Goal: Task Accomplishment & Management: Use online tool/utility

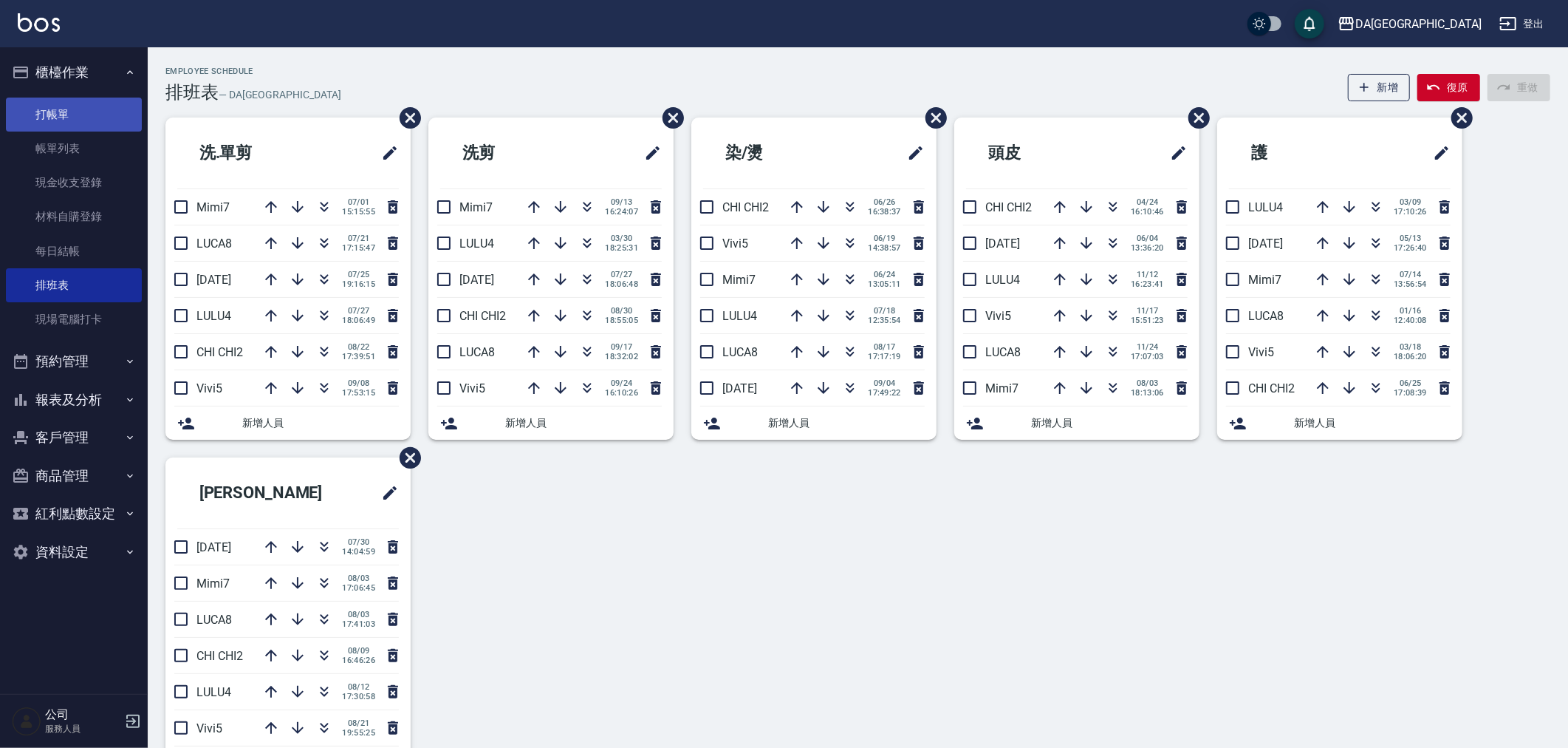
click at [72, 110] on link "打帳單" at bounding box center [74, 114] width 136 height 34
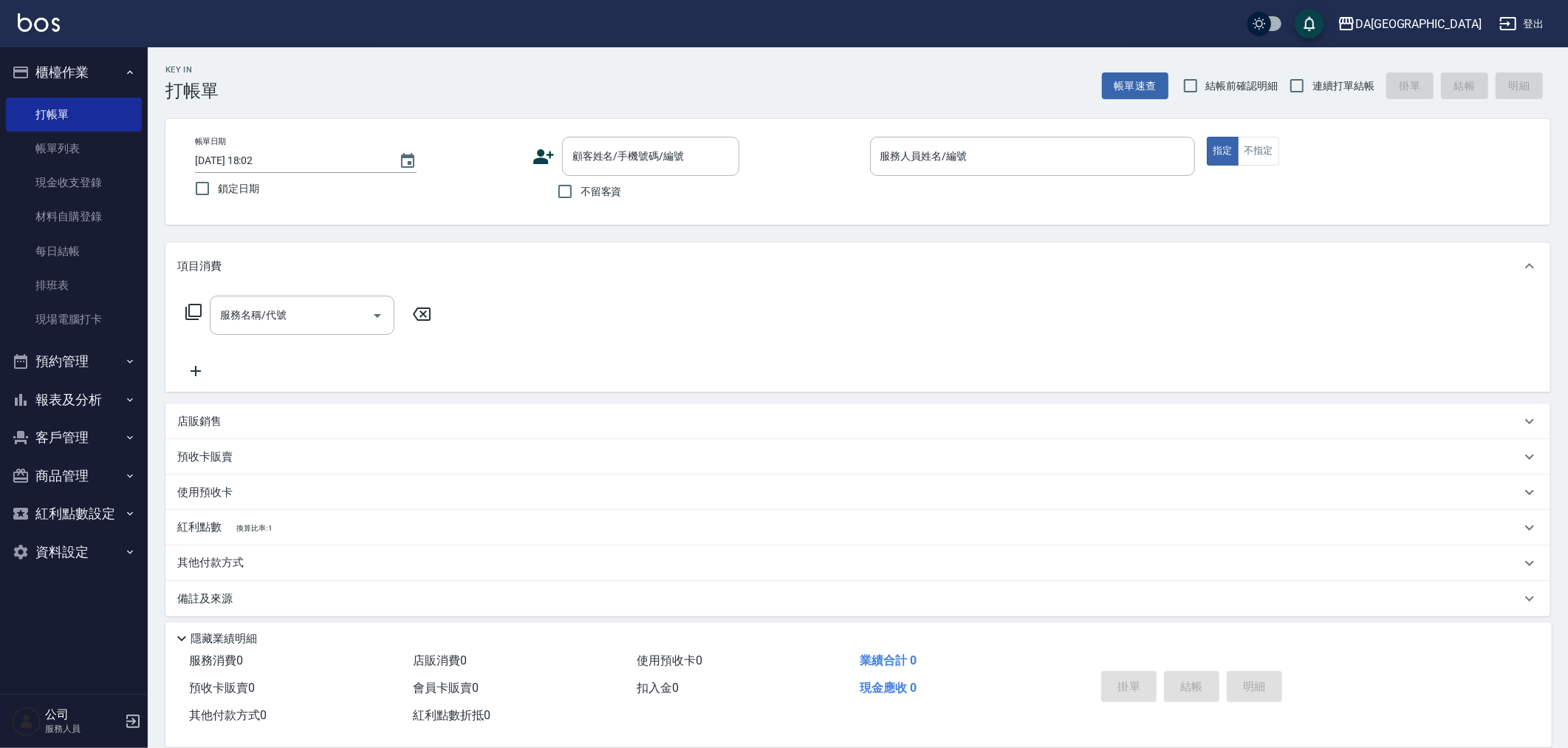
click at [619, 194] on span "不留客資" at bounding box center [601, 191] width 42 height 15
click at [581, 194] on input "不留客資" at bounding box center [565, 191] width 31 height 31
checkbox input "true"
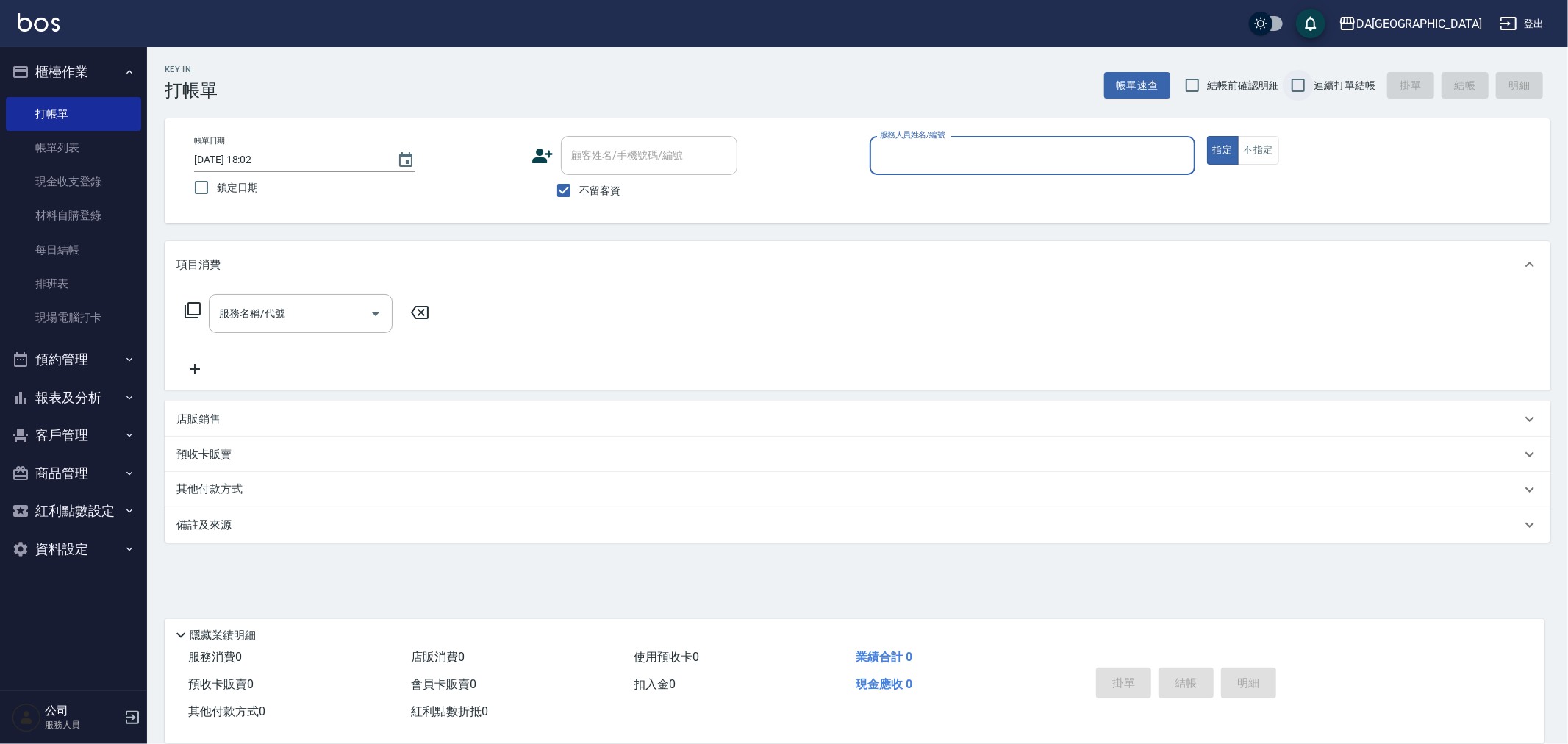
drag, startPoint x: 1307, startPoint y: 84, endPoint x: 1095, endPoint y: 149, distance: 221.7
click at [1307, 85] on input "連續打單結帳" at bounding box center [1298, 85] width 31 height 31
checkbox input "true"
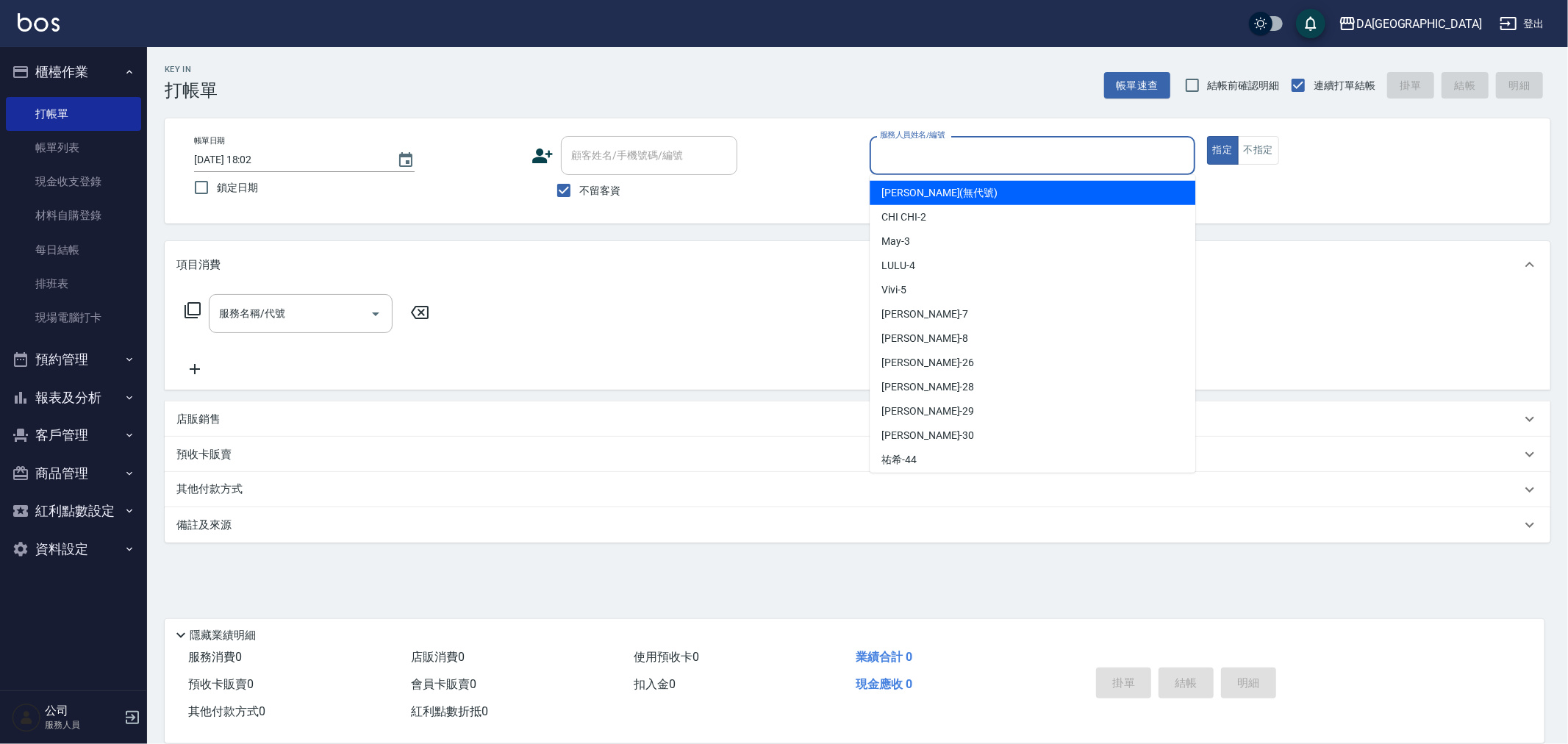
click at [1012, 159] on input "服務人員姓名/編號" at bounding box center [1032, 155] width 312 height 25
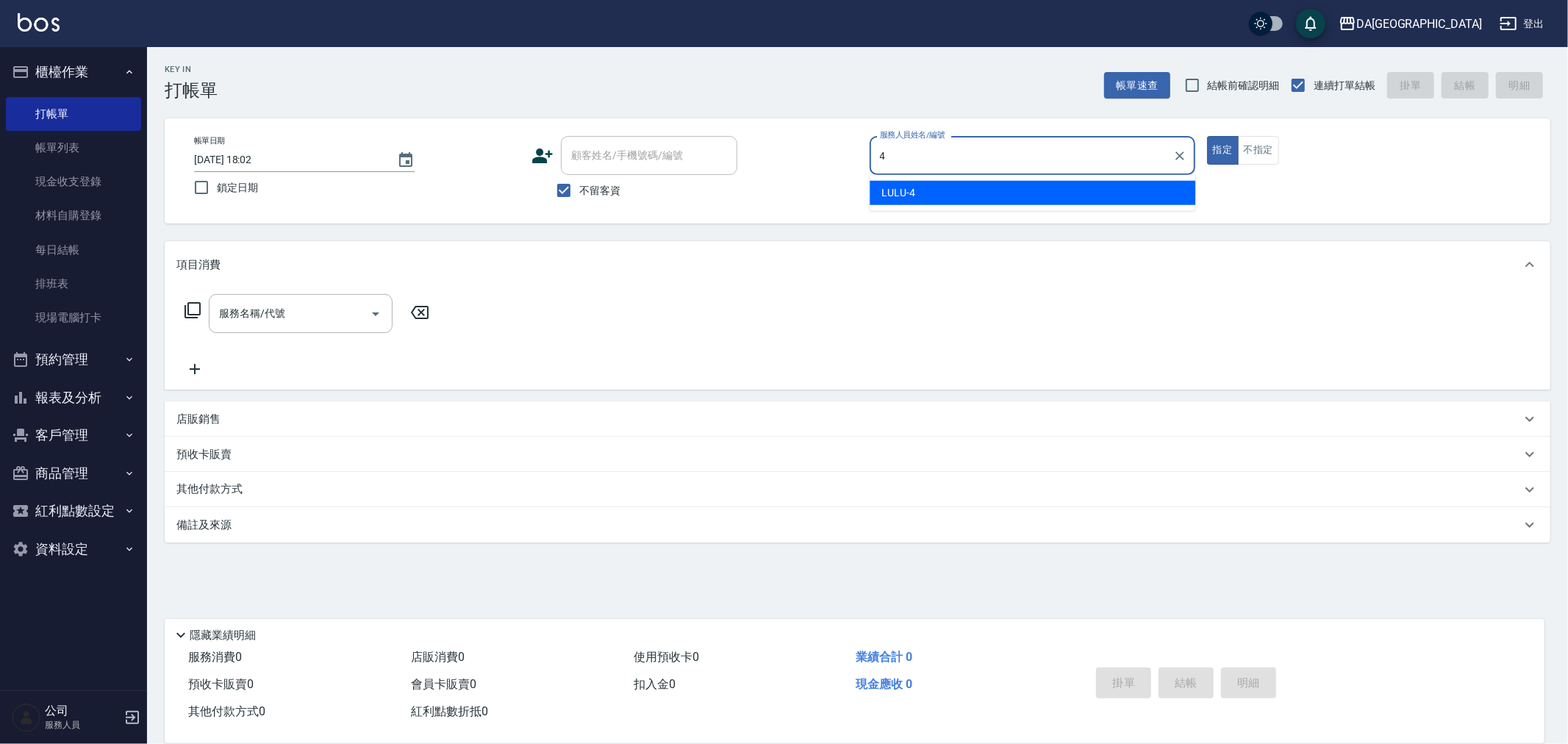
type input "LULU-4"
type button "true"
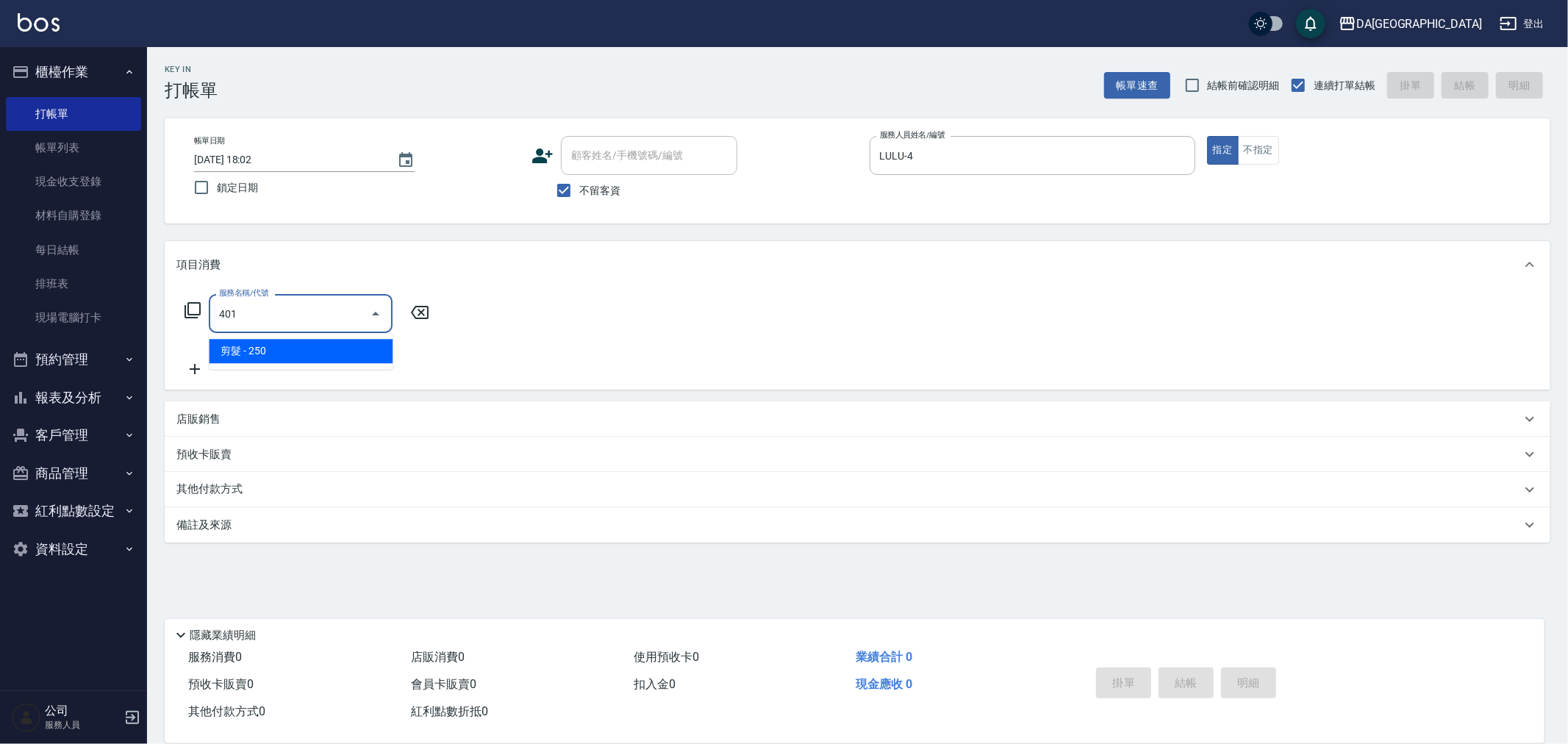
type input "剪髮(401)"
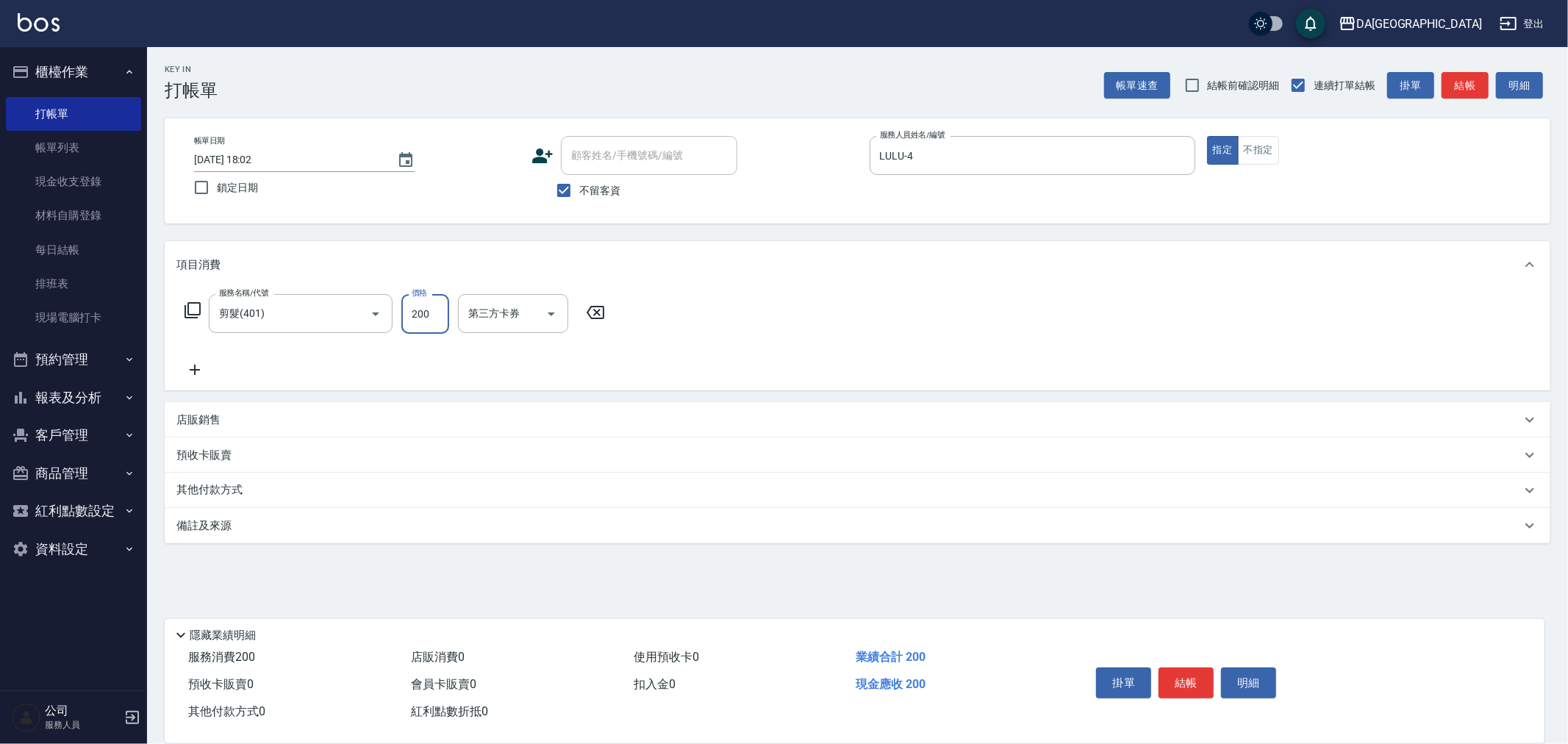
type input "200"
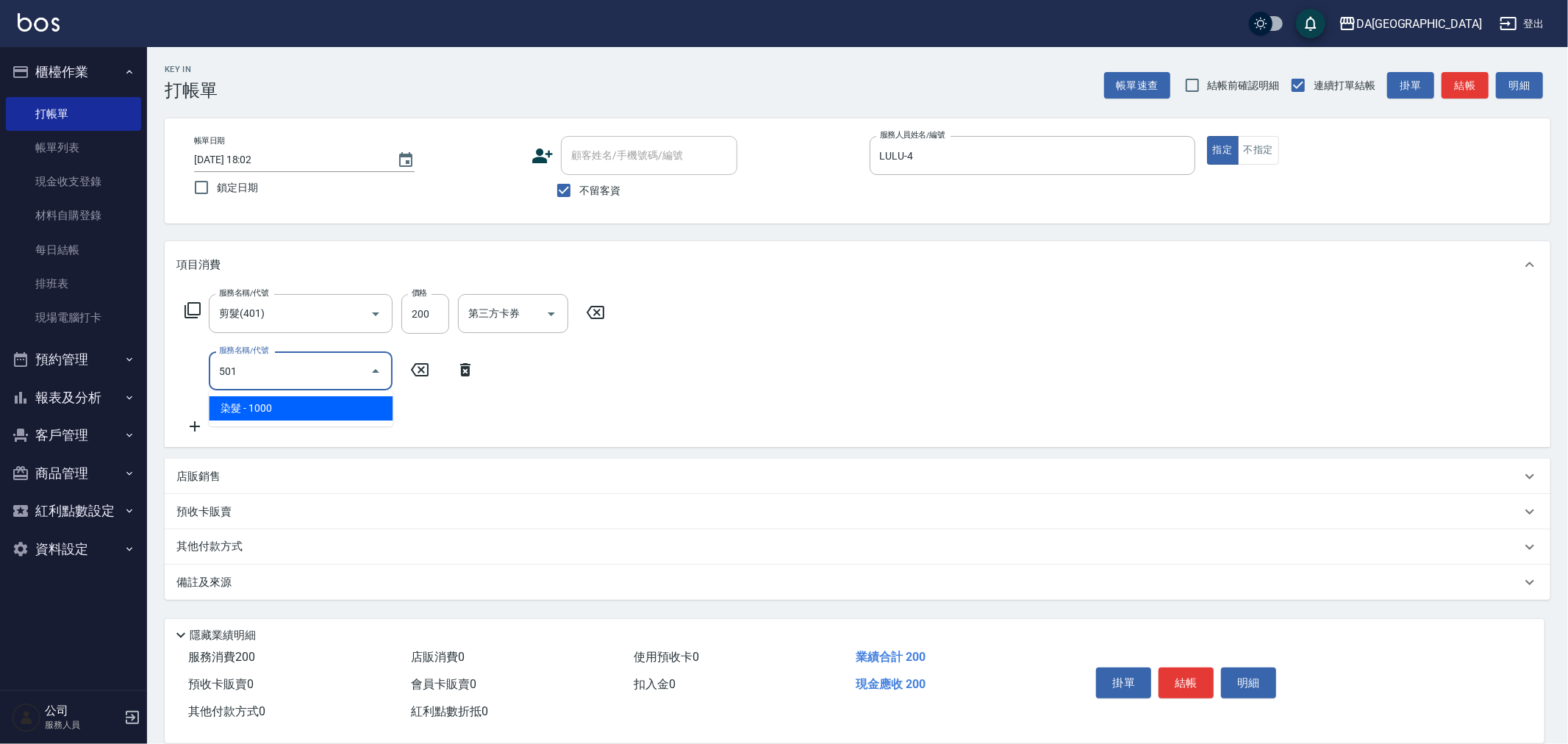
type input "染髮(501)"
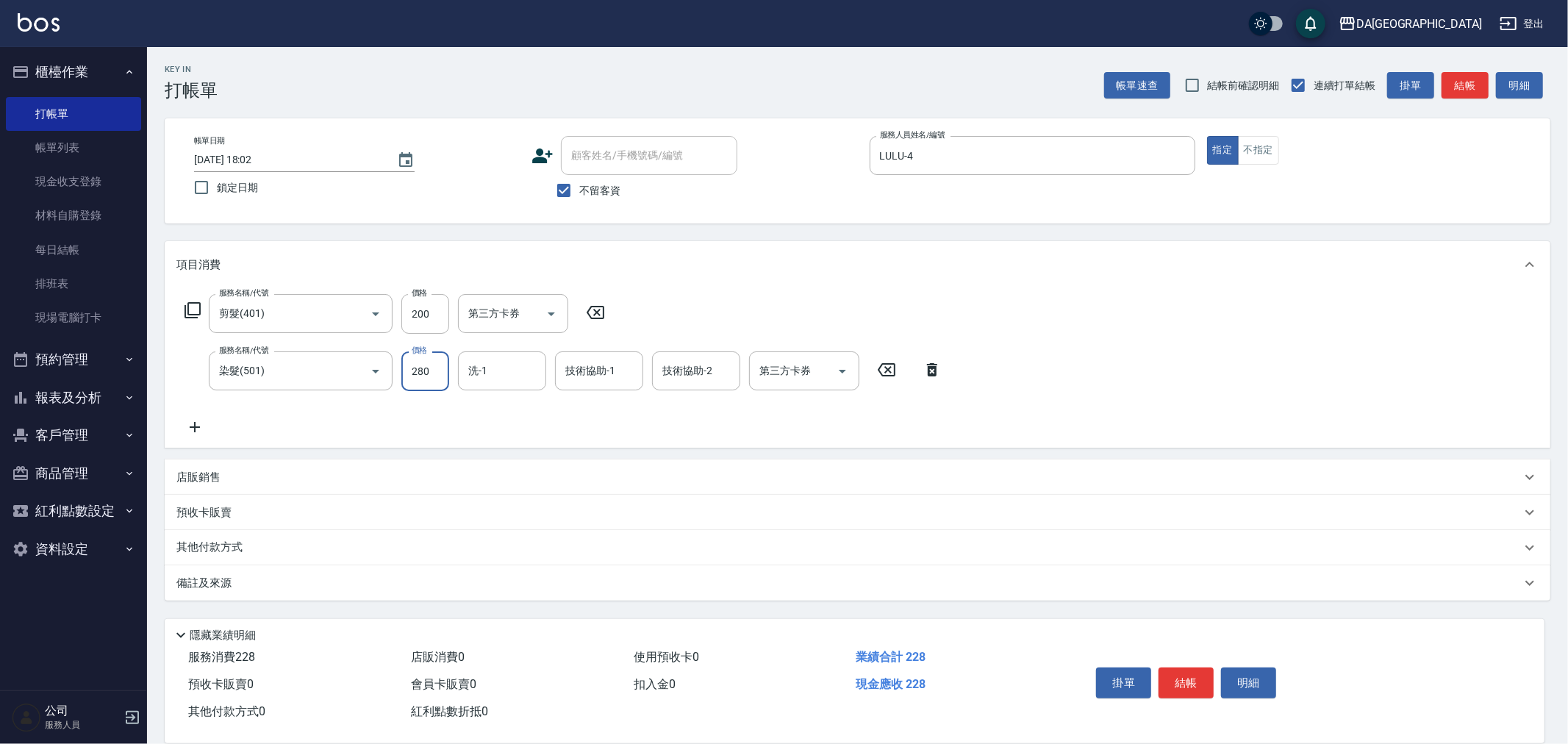
type input "2800"
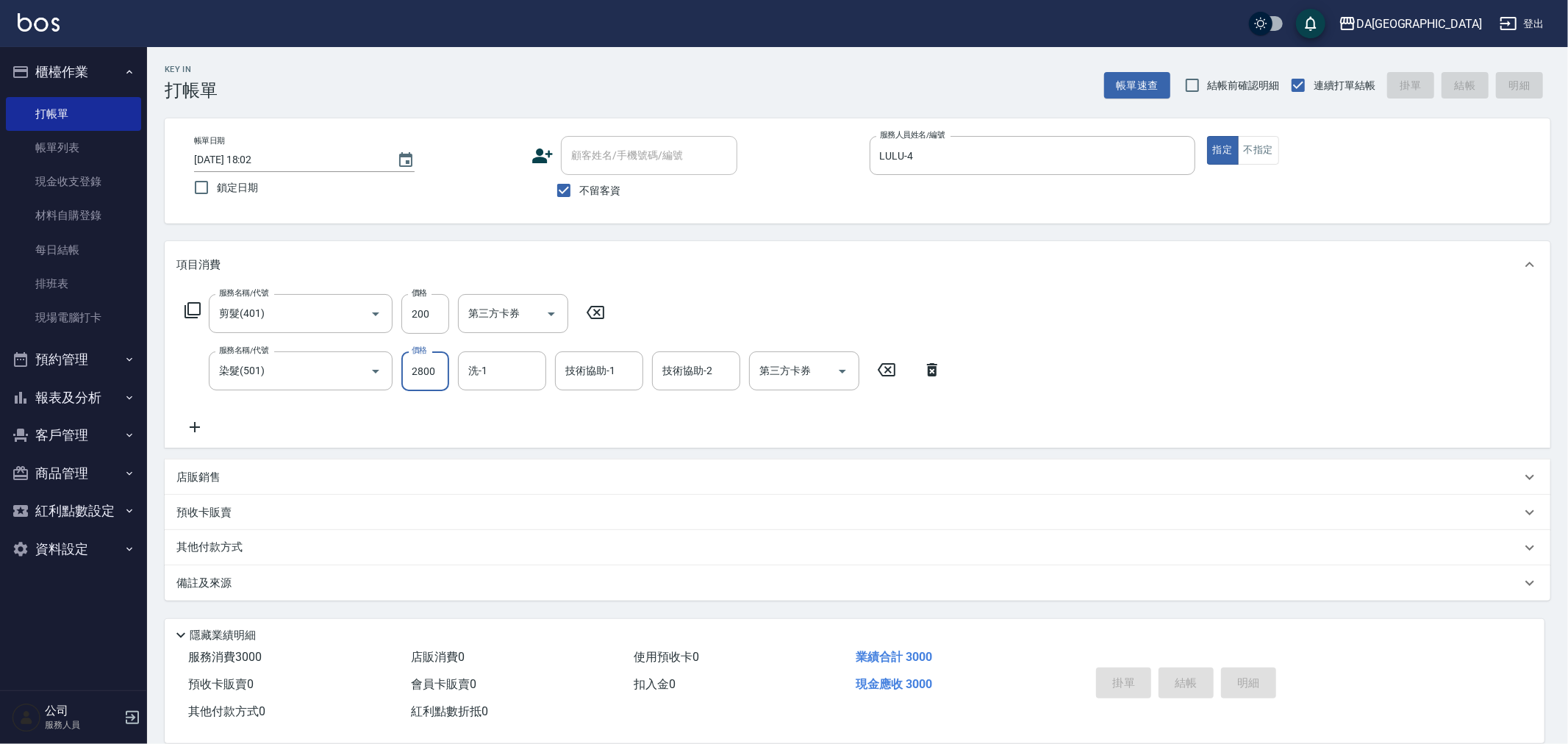
type input "[DATE] 18:03"
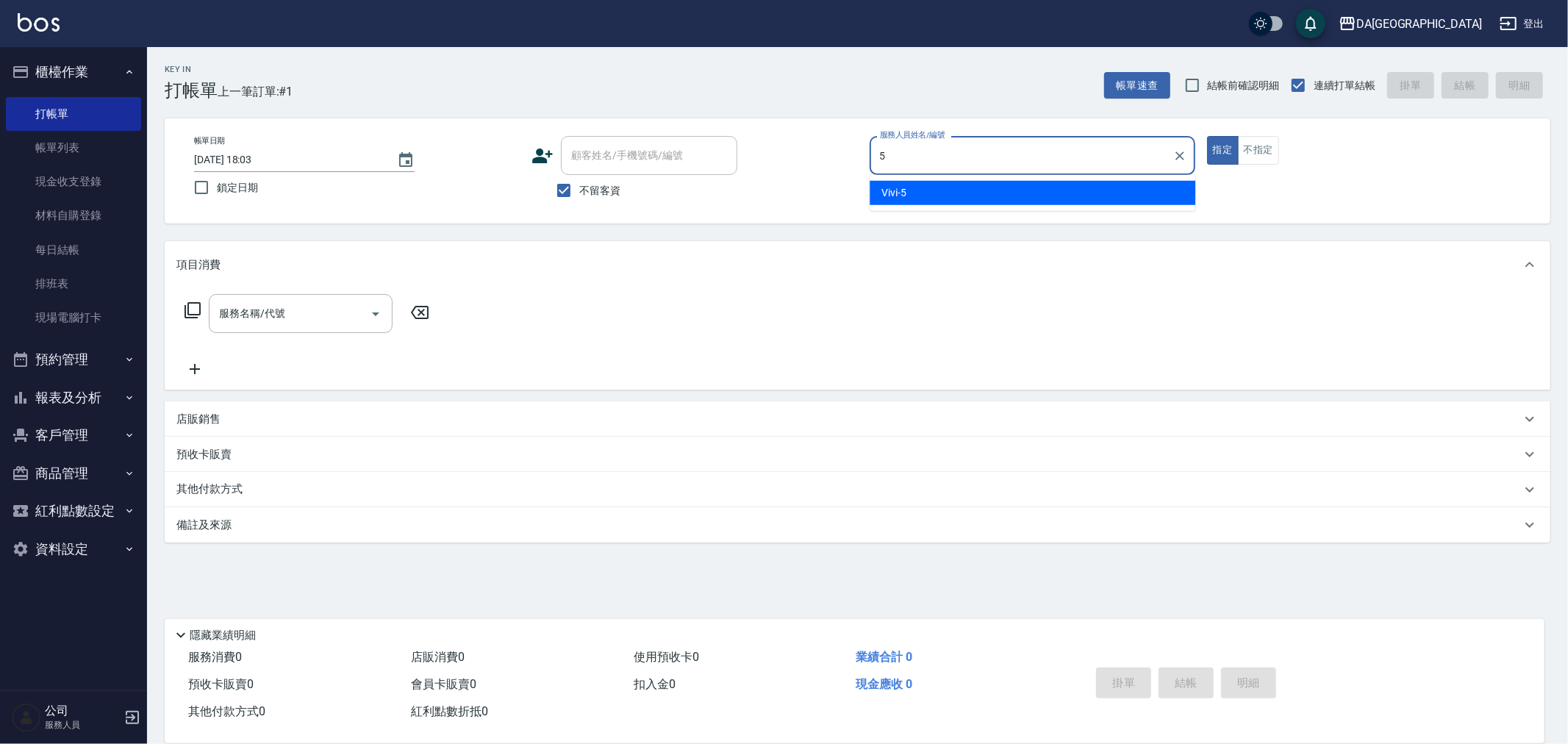
type input "Vivi-5"
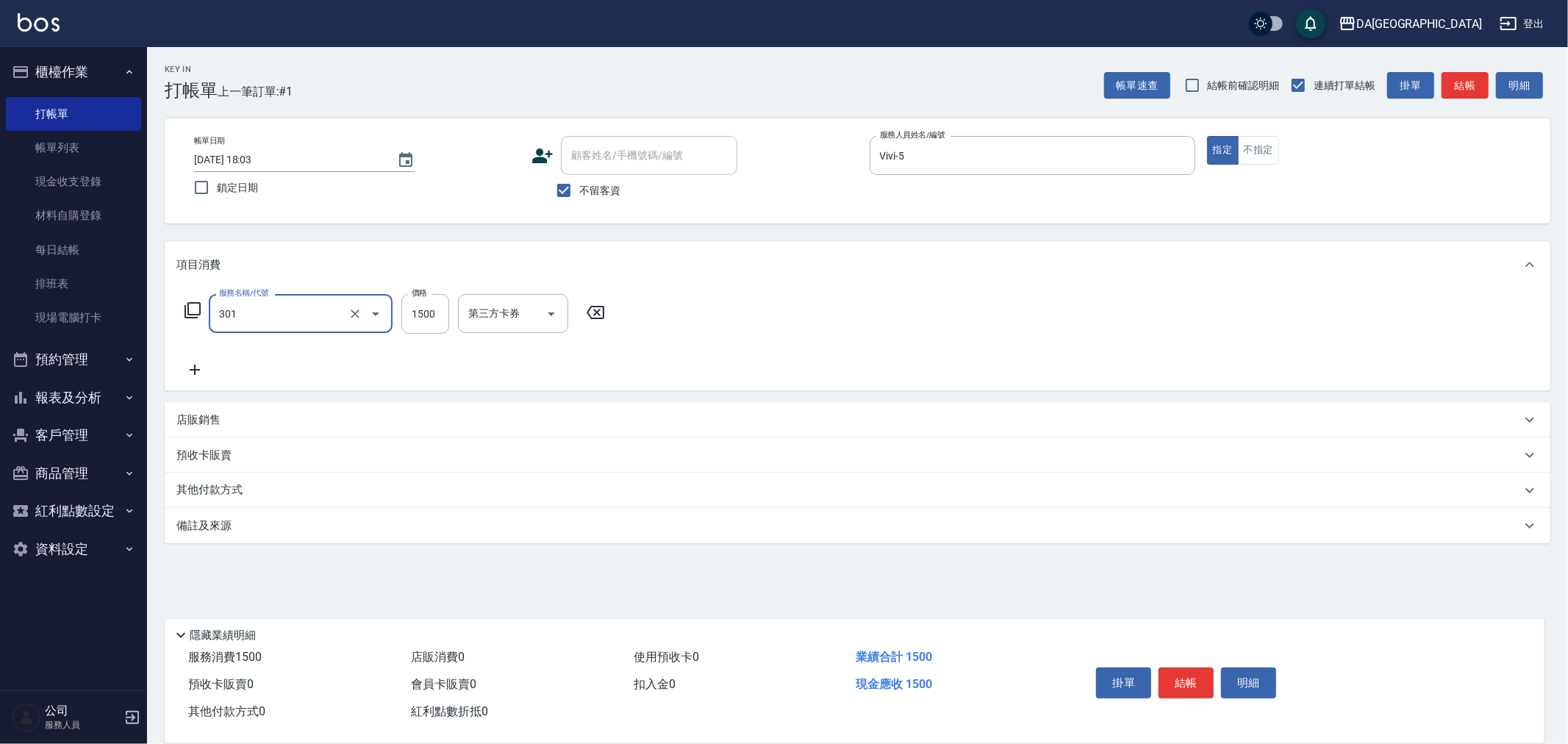
type input "燙髮(301)"
type input "2490"
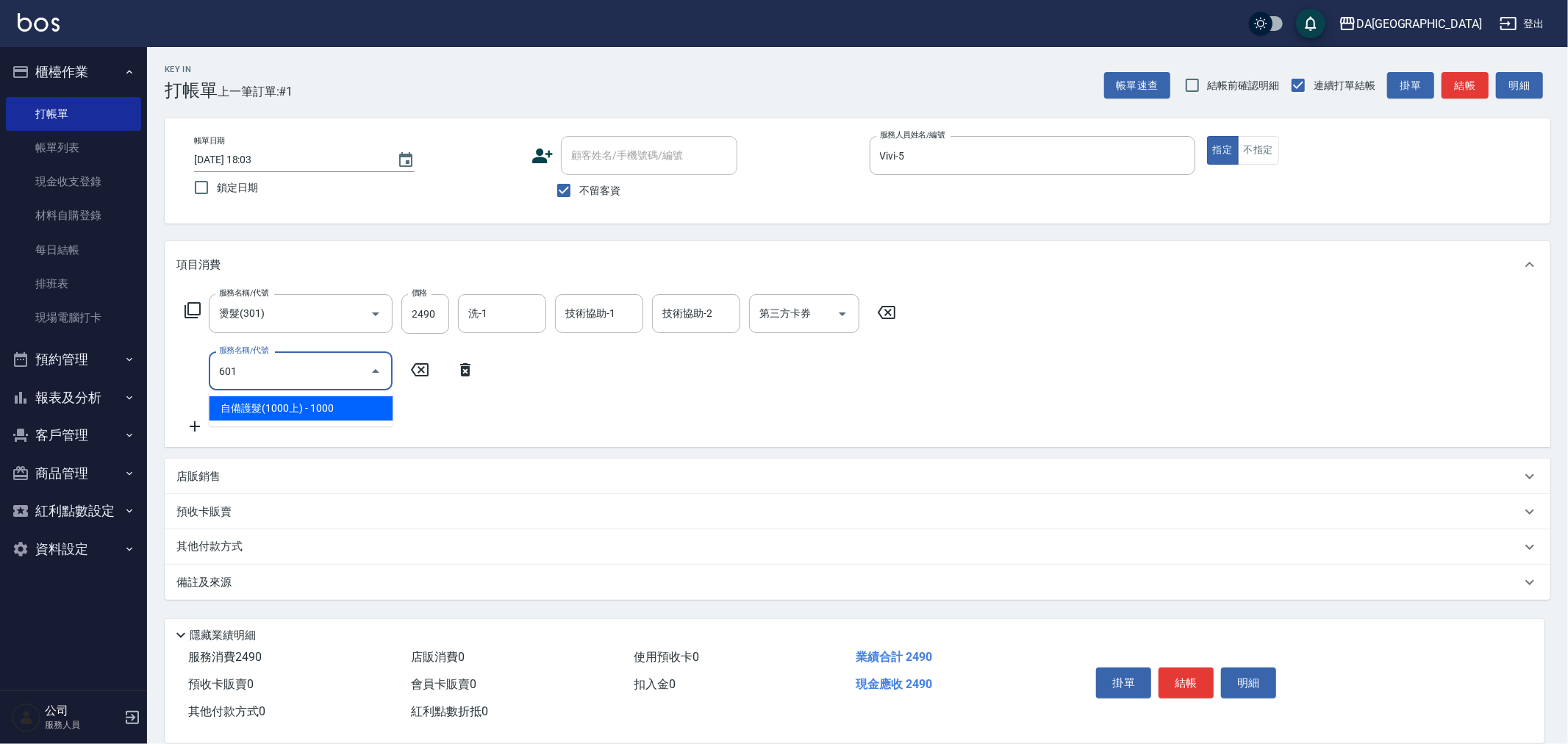
type input "自備護髮(1000上)(601)"
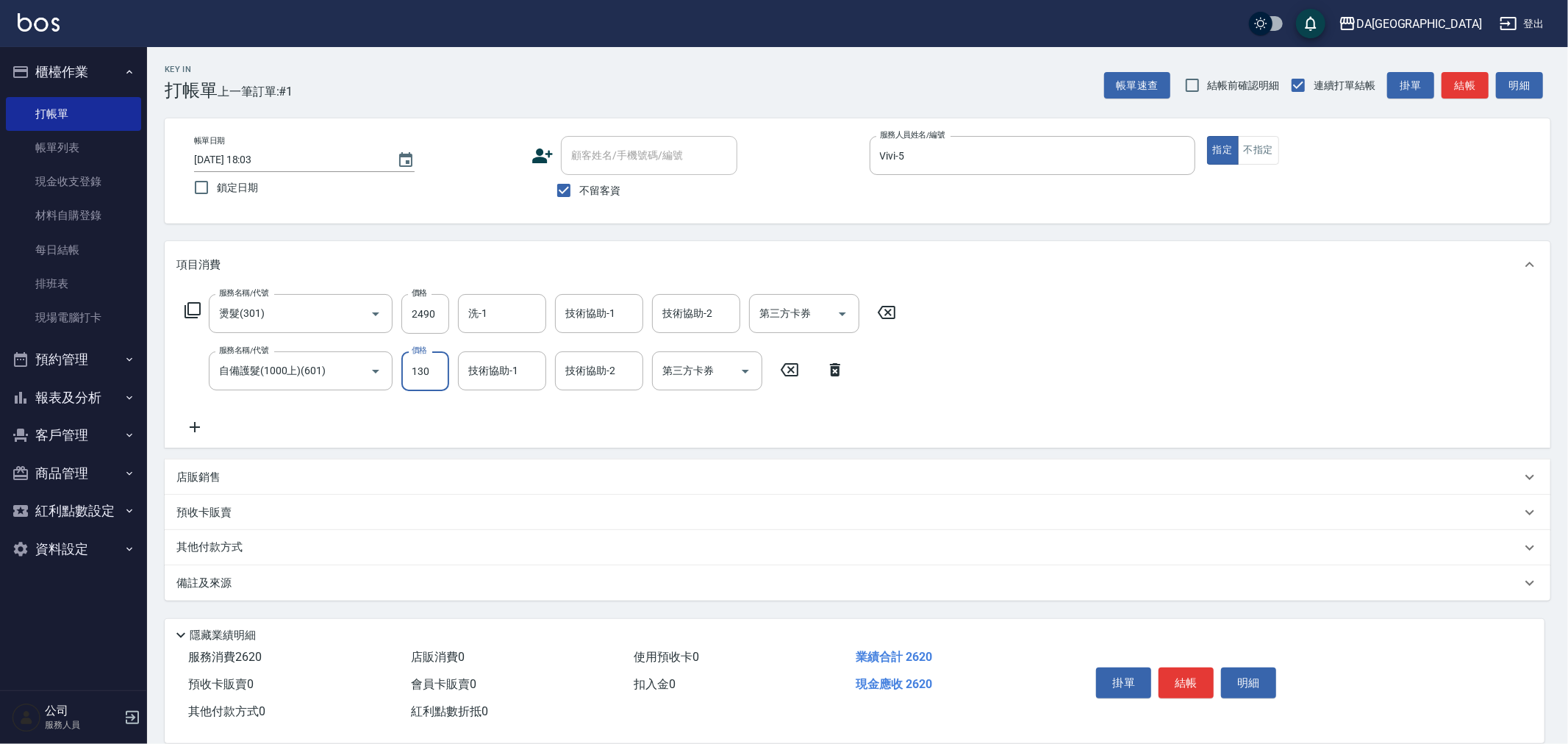
type input "1300"
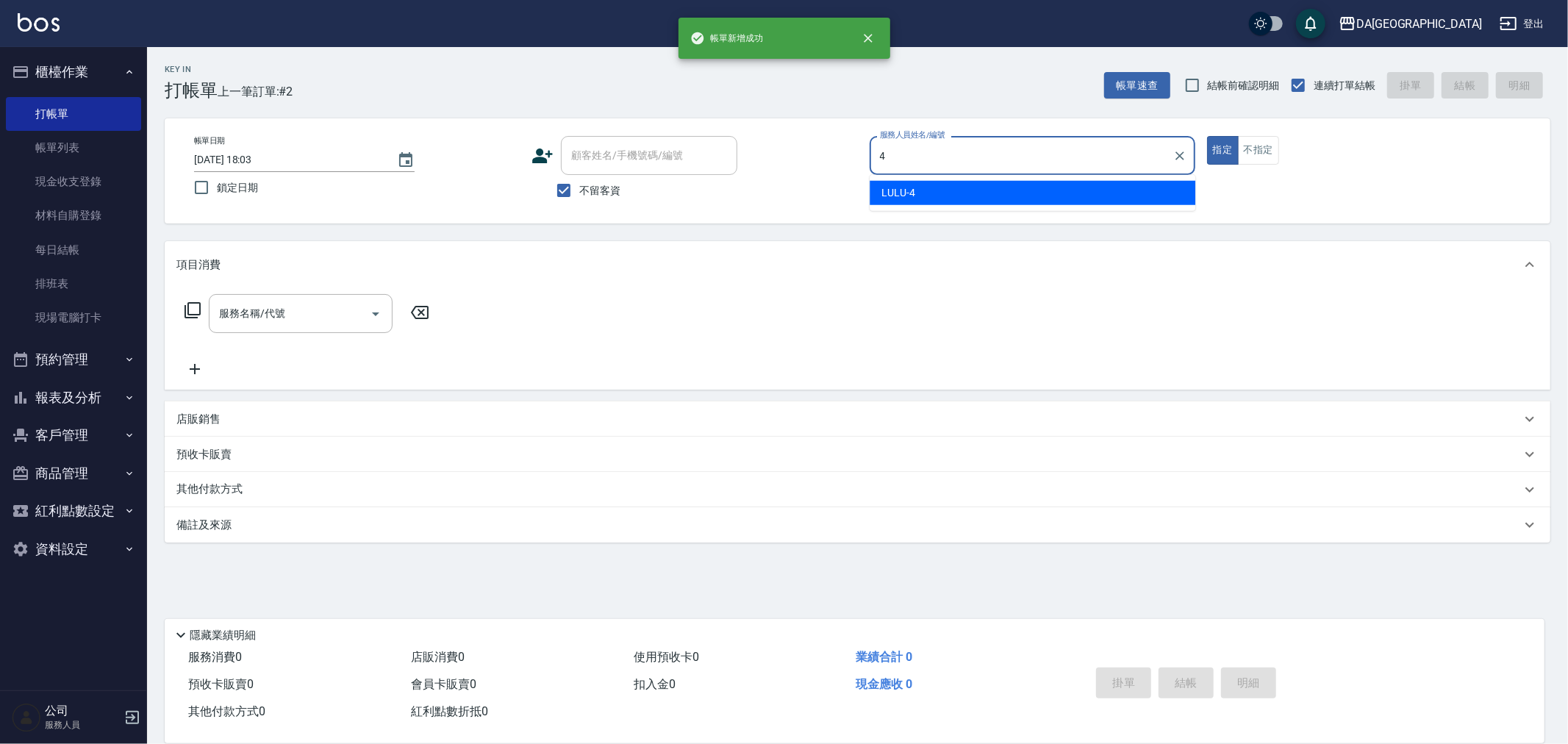
type input "LULU-4"
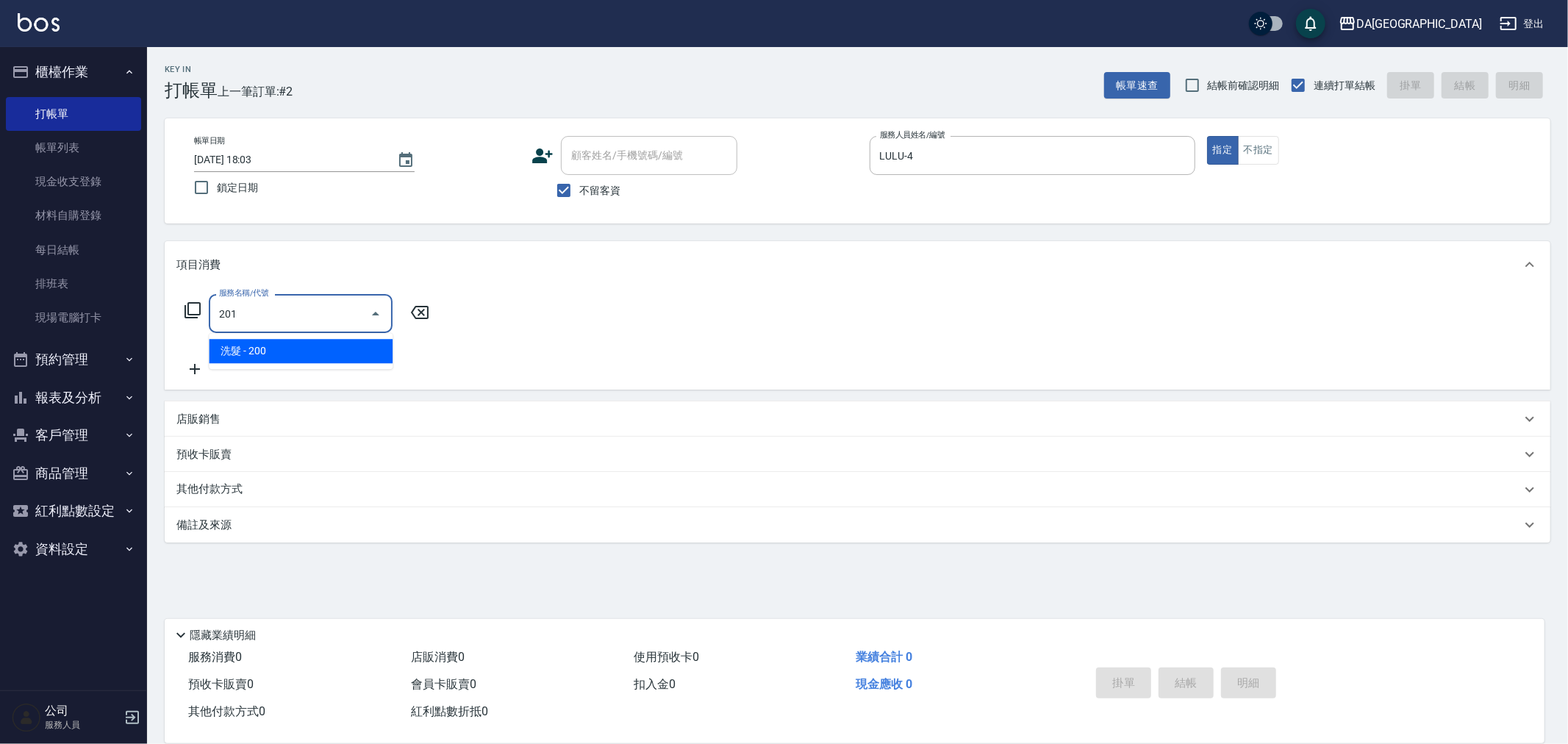
type input "洗髮(201)"
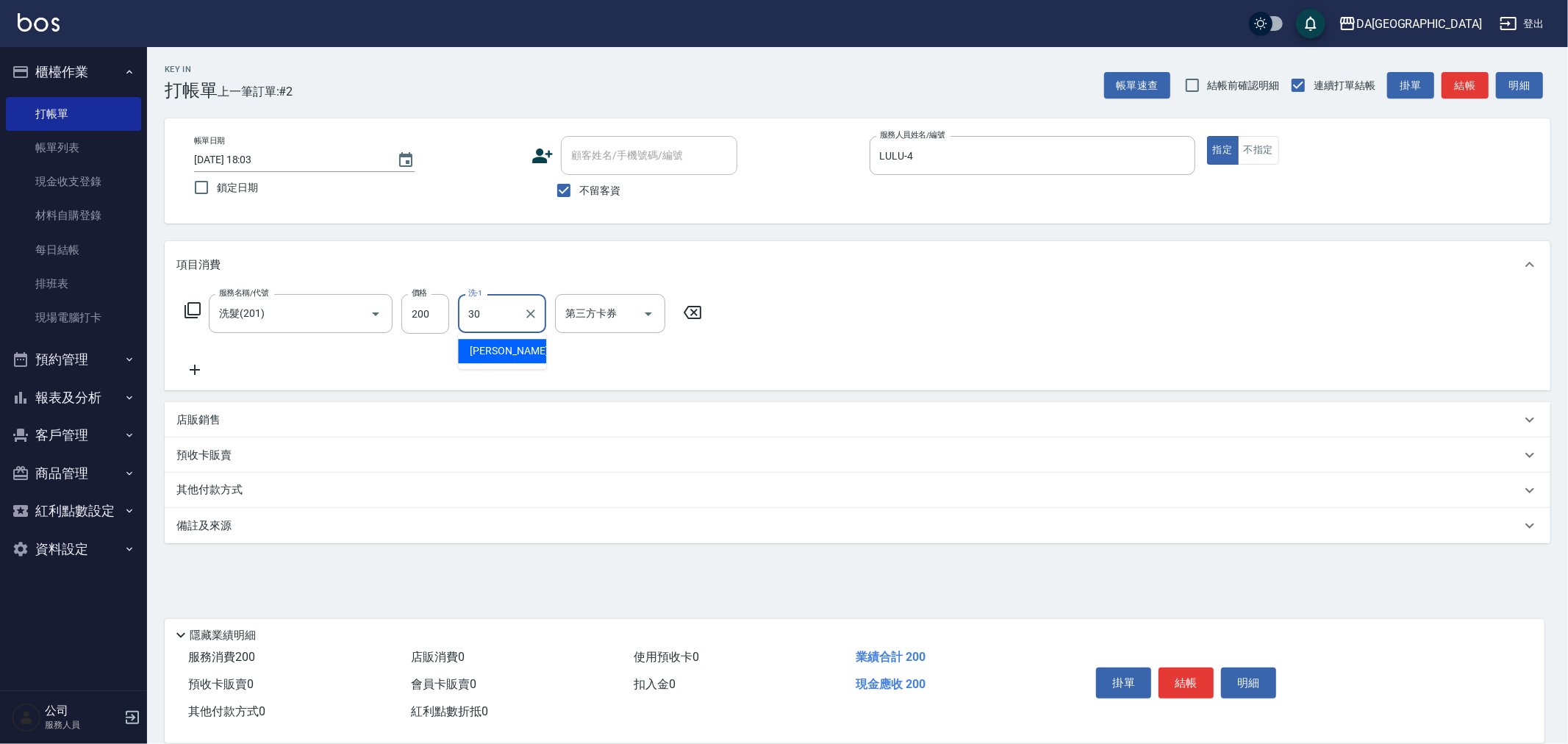
type input "[PERSON_NAME]-30"
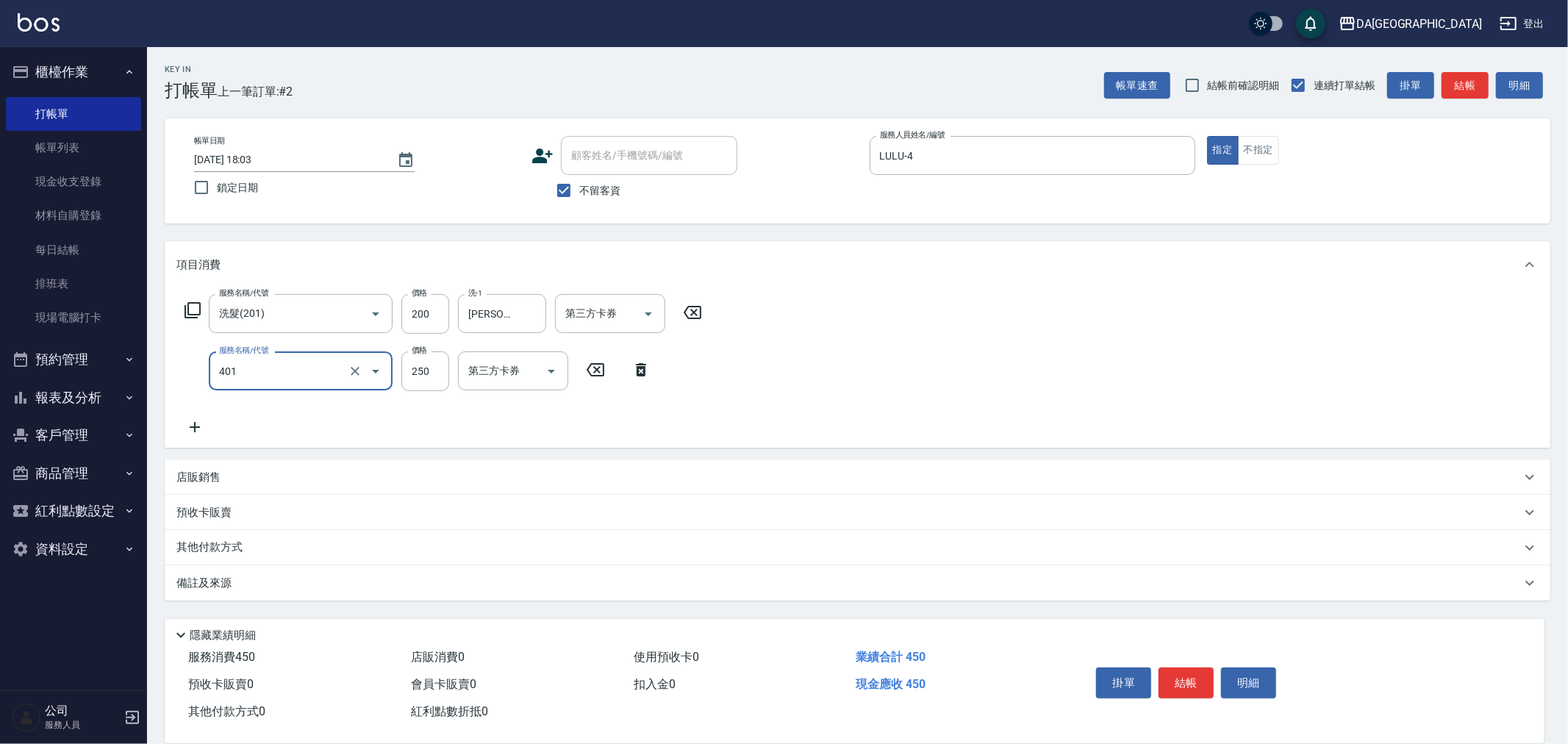
type input "剪髮(401)"
type input "400"
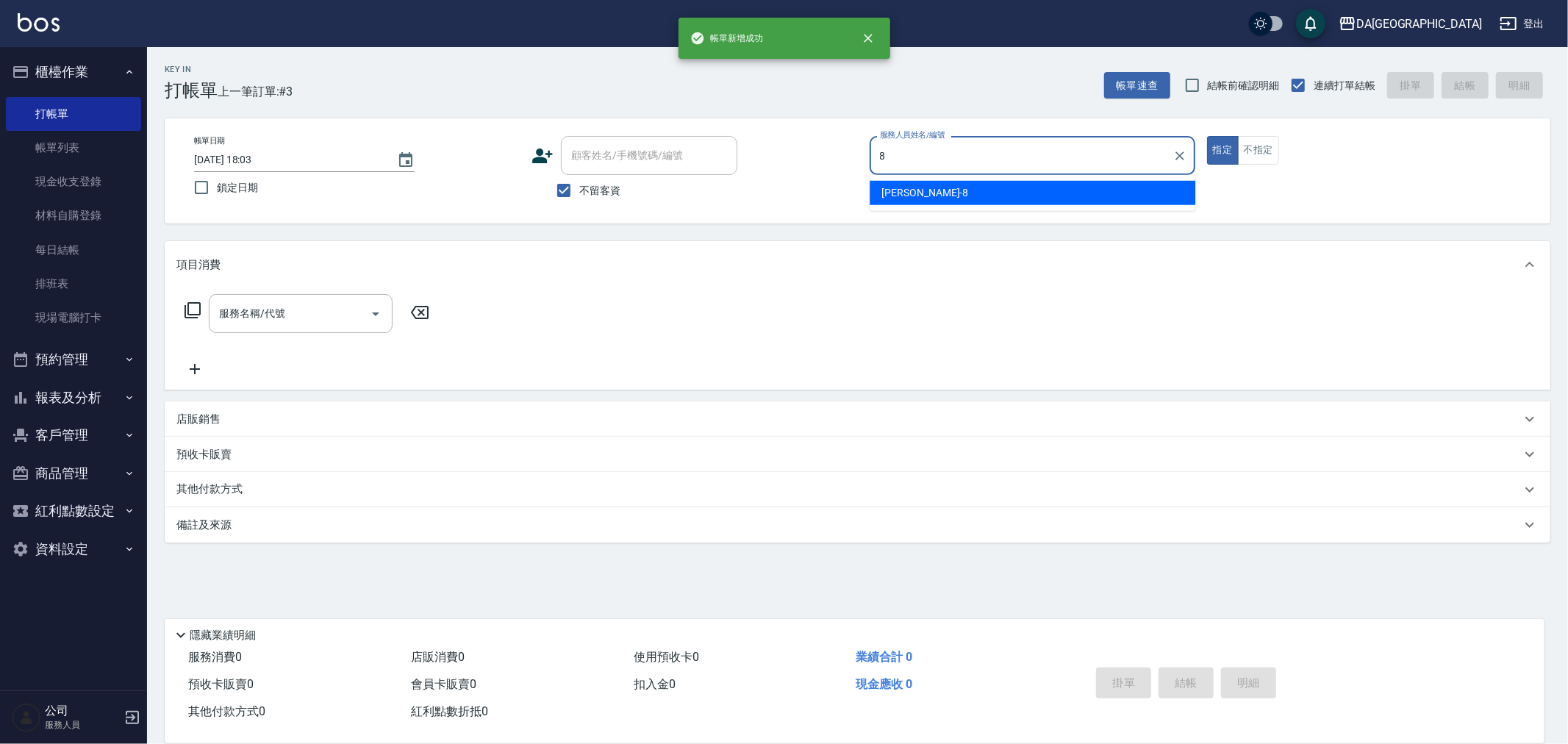
type input "[PERSON_NAME]-8"
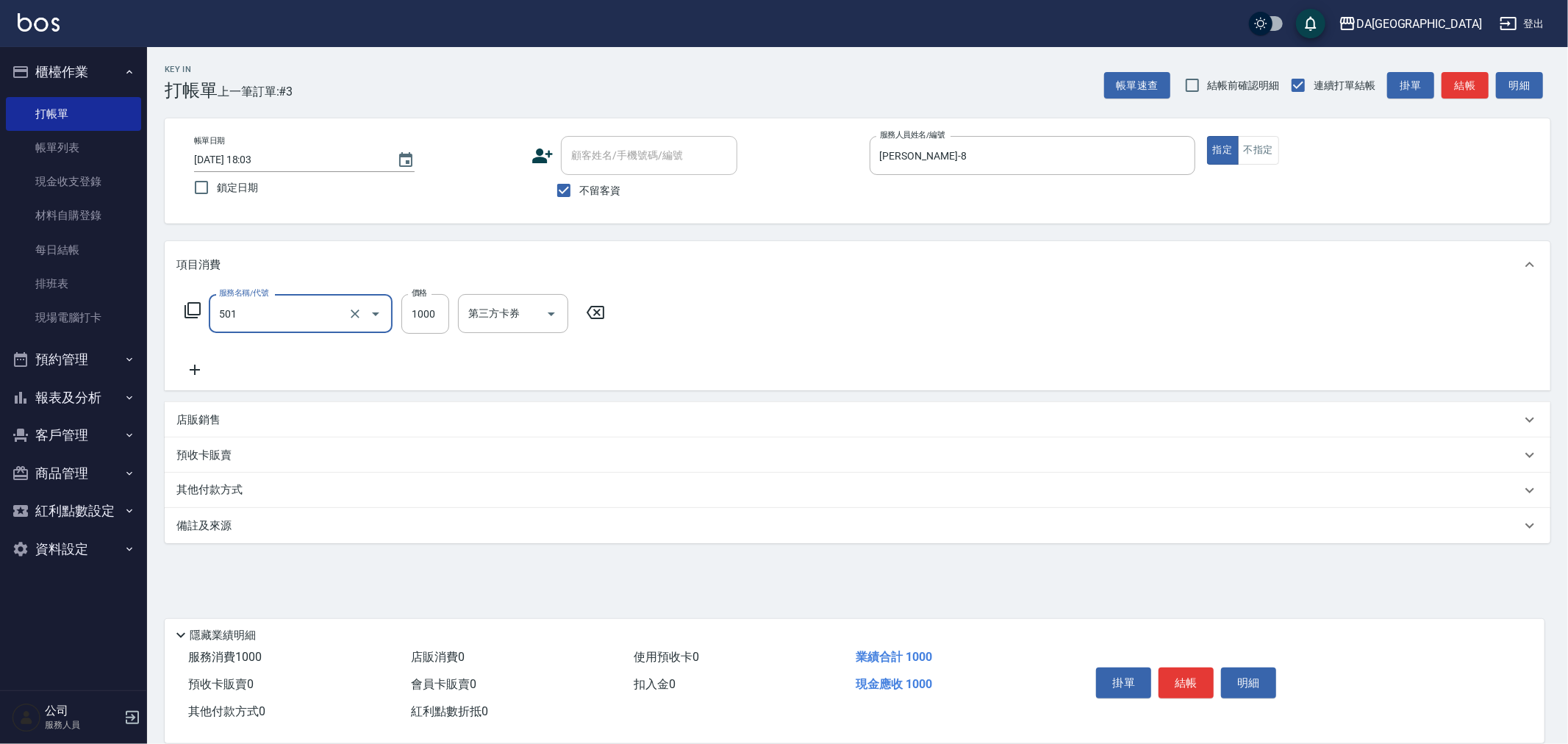
type input "染髮(501)"
type input "3000"
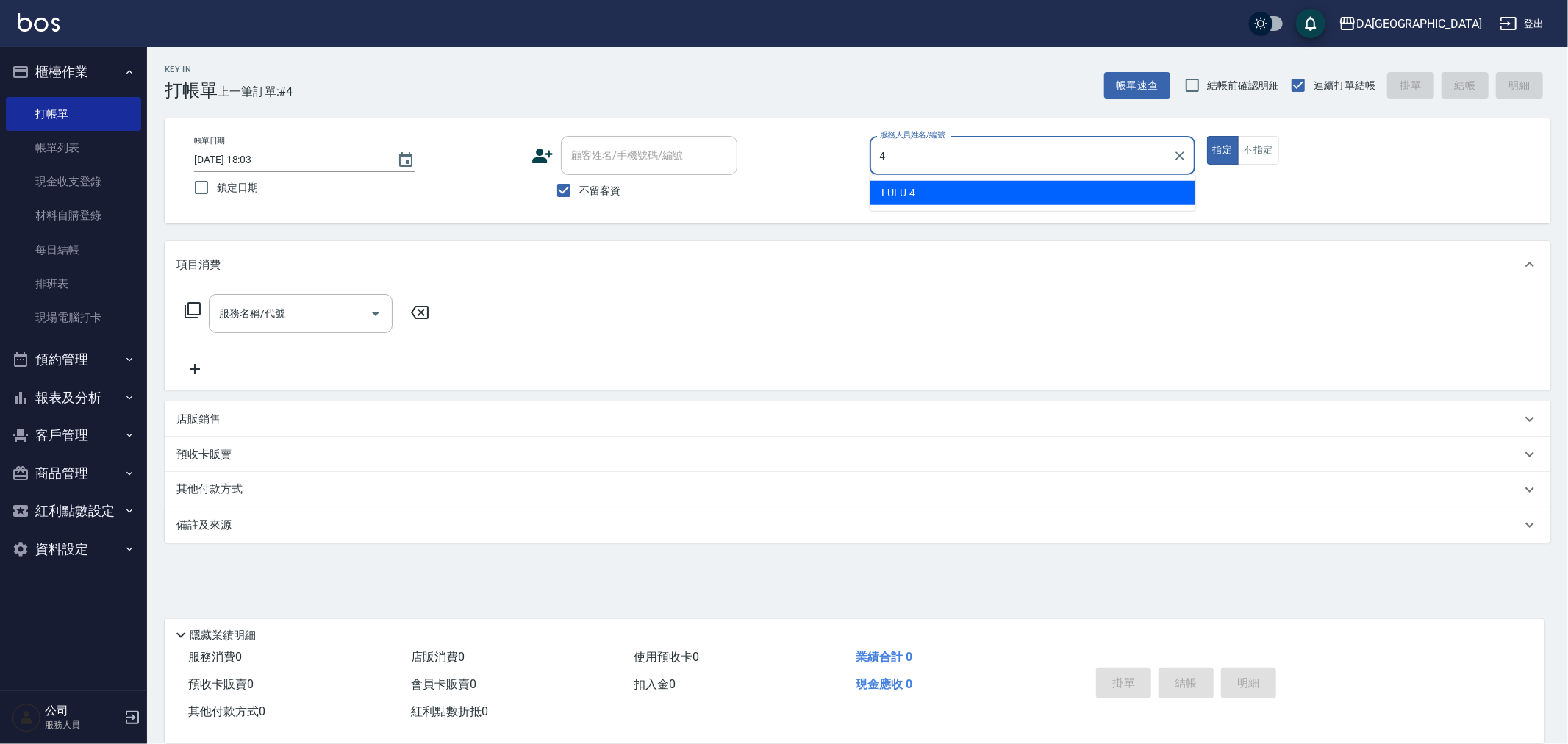
type input "LULU-4"
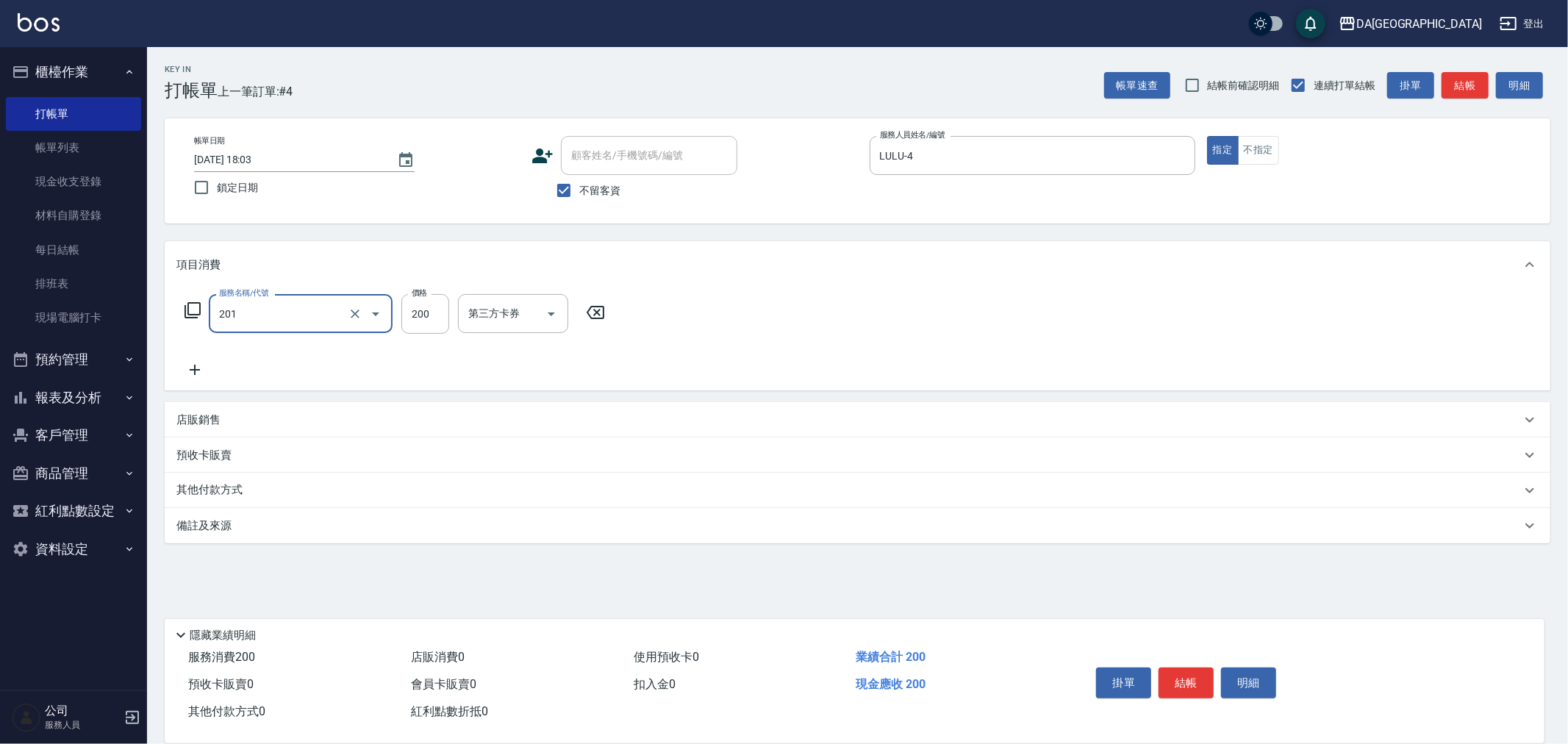
type input "洗髮(201)"
type input "30"
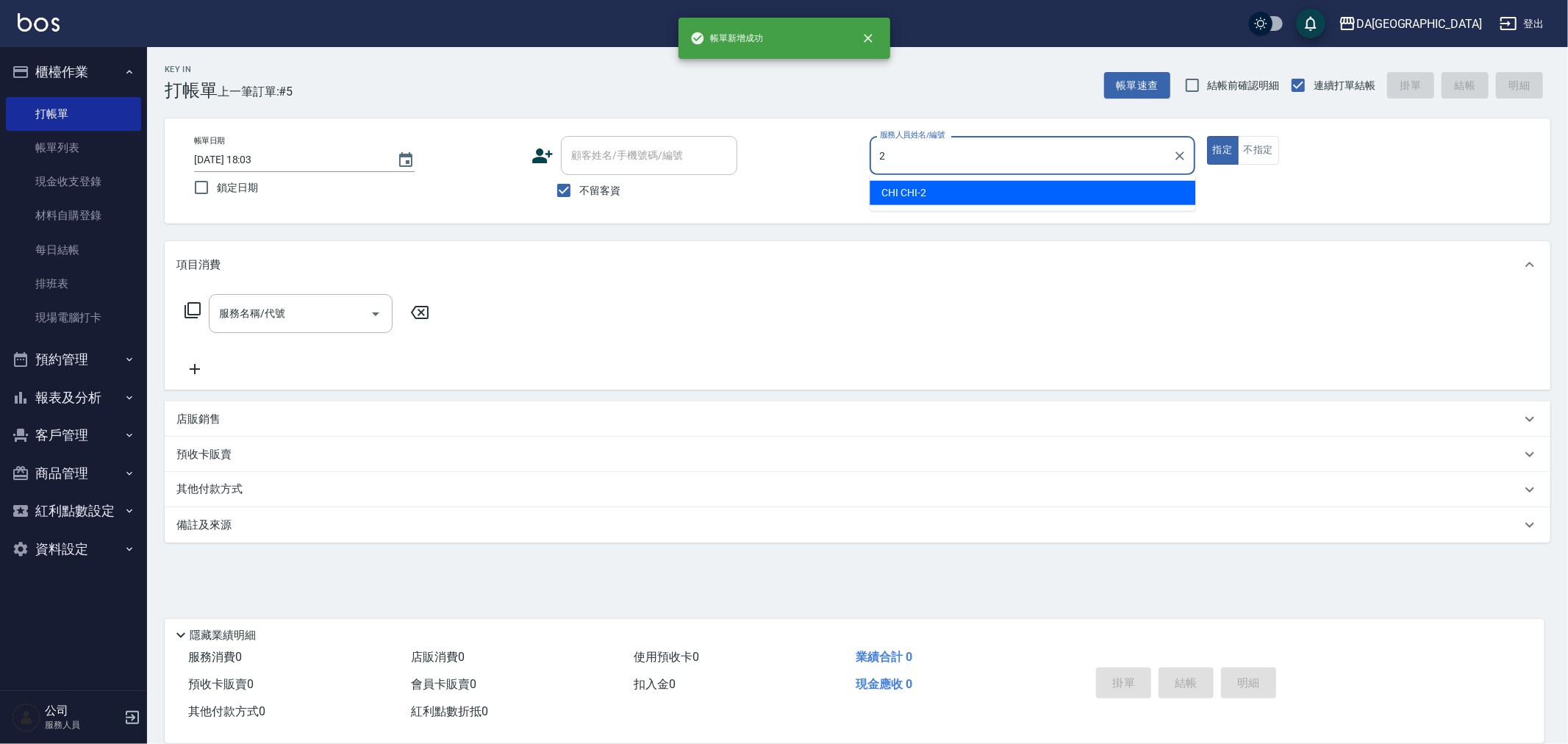
type input "CHI CHI-2"
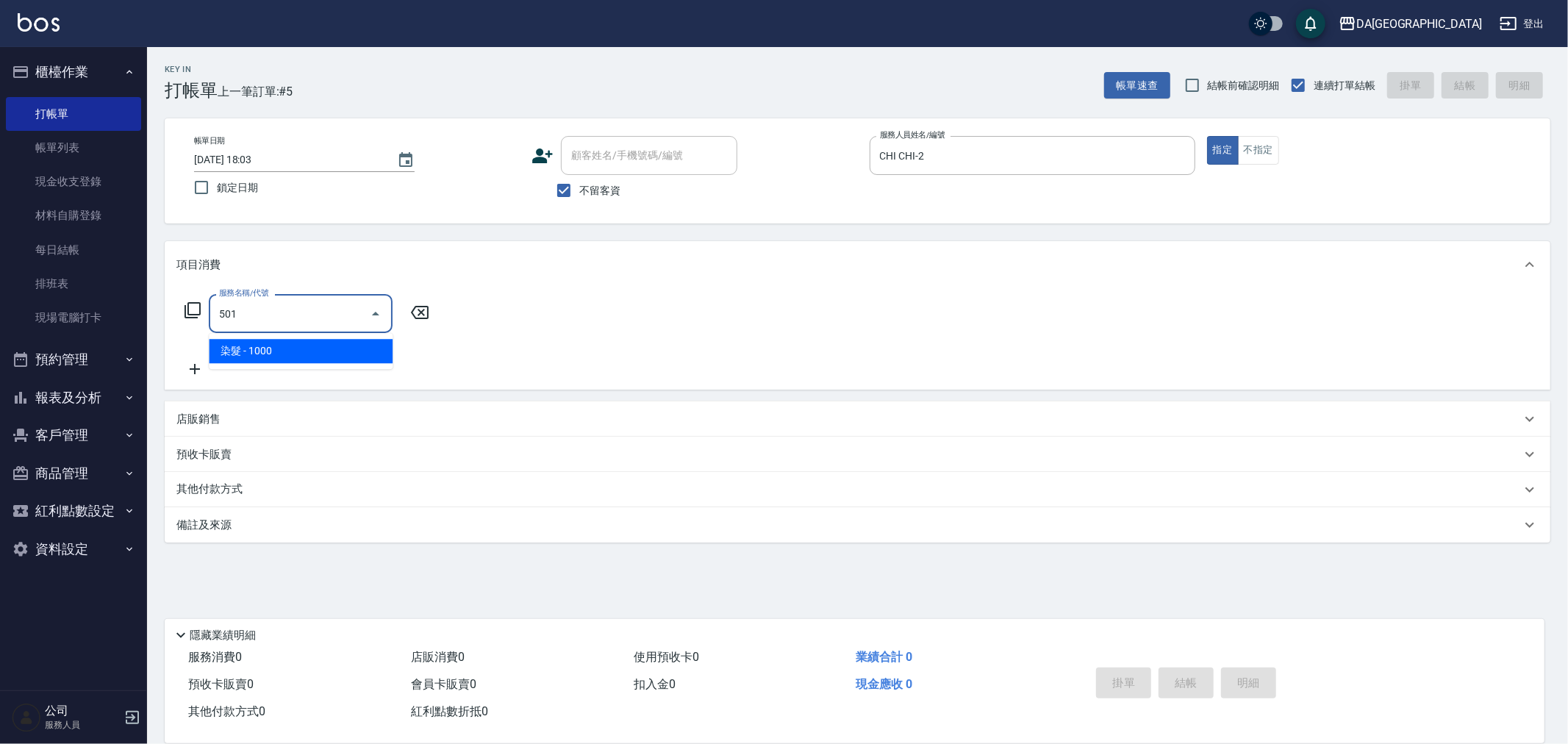
type input "染髮(501)"
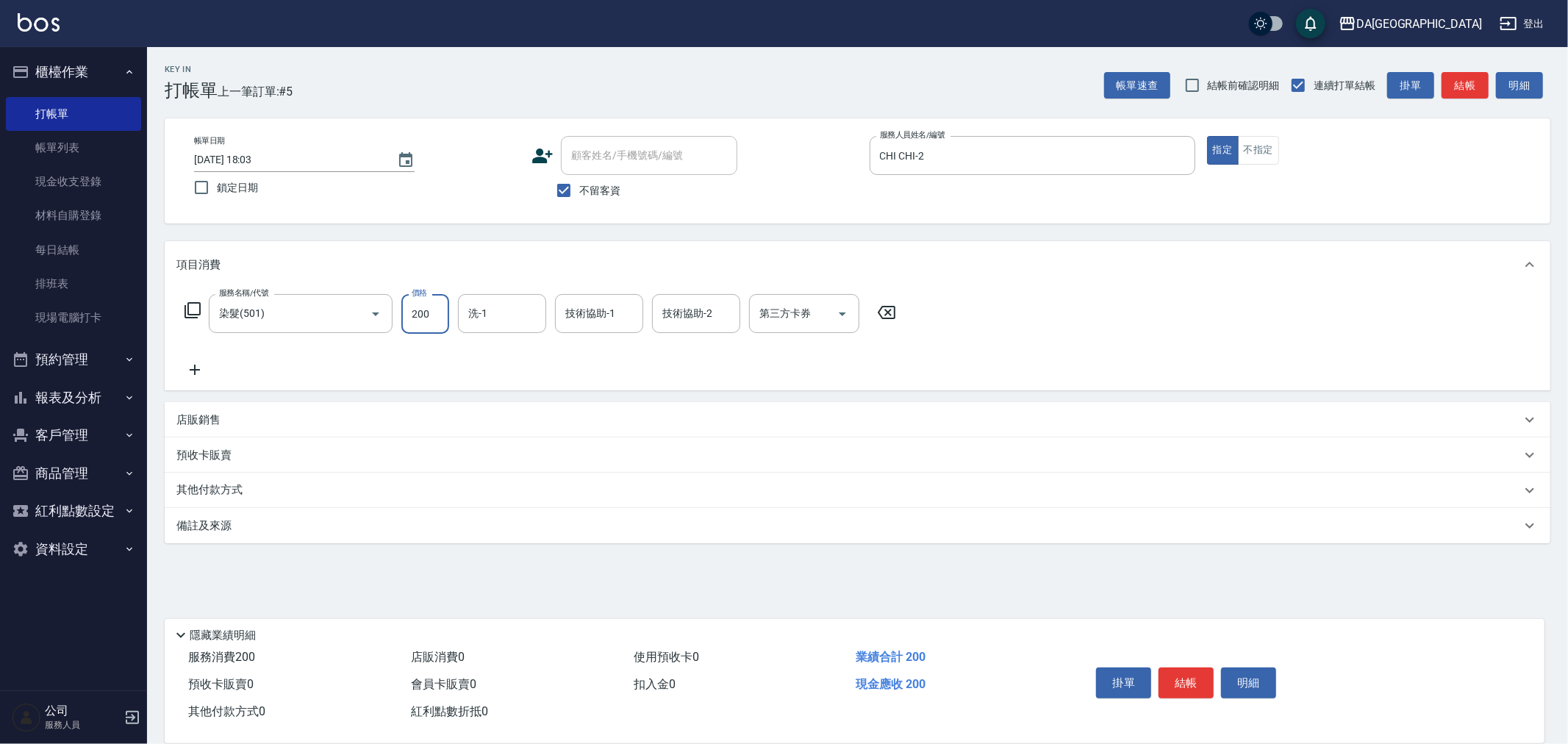
type input "2000"
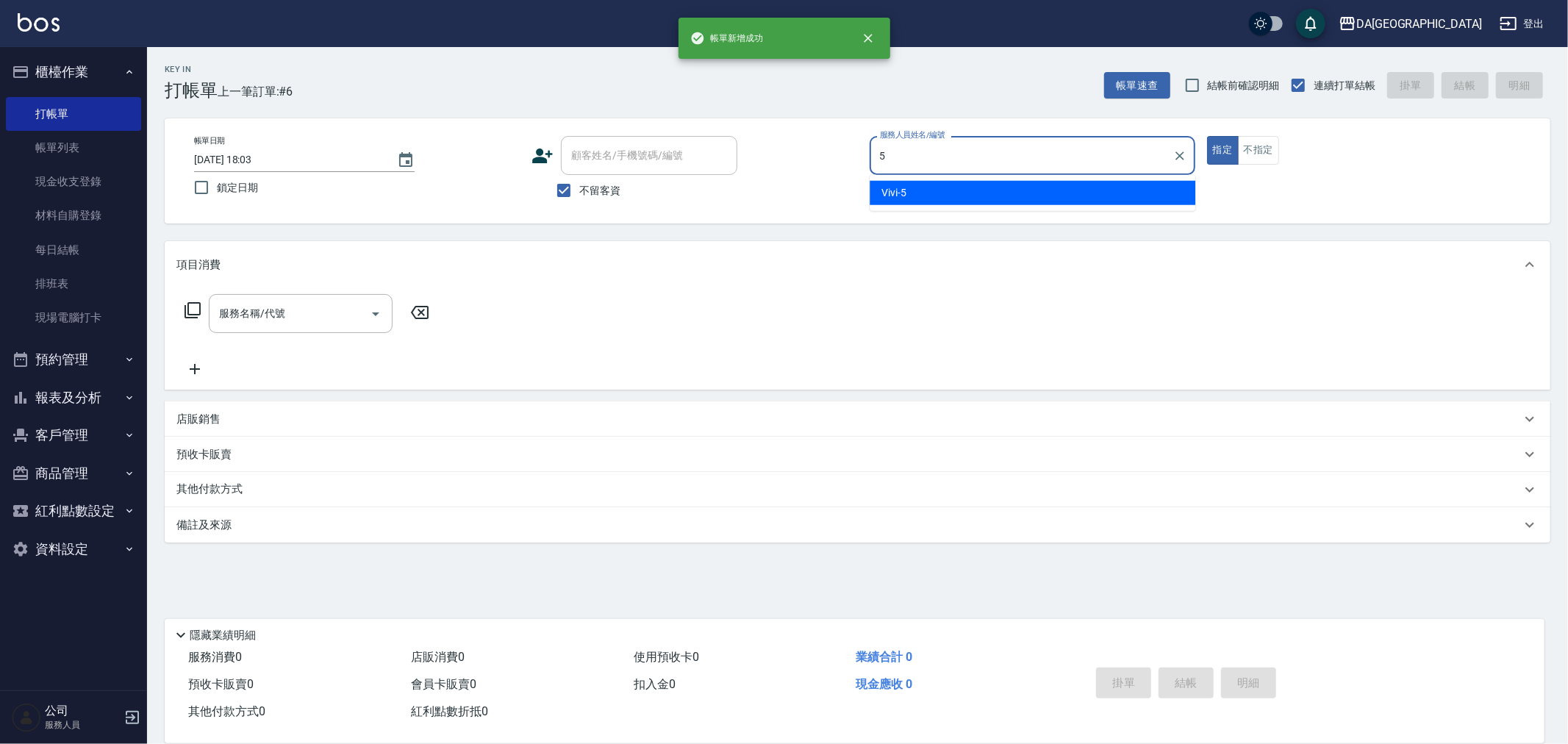
type input "Vivi-5"
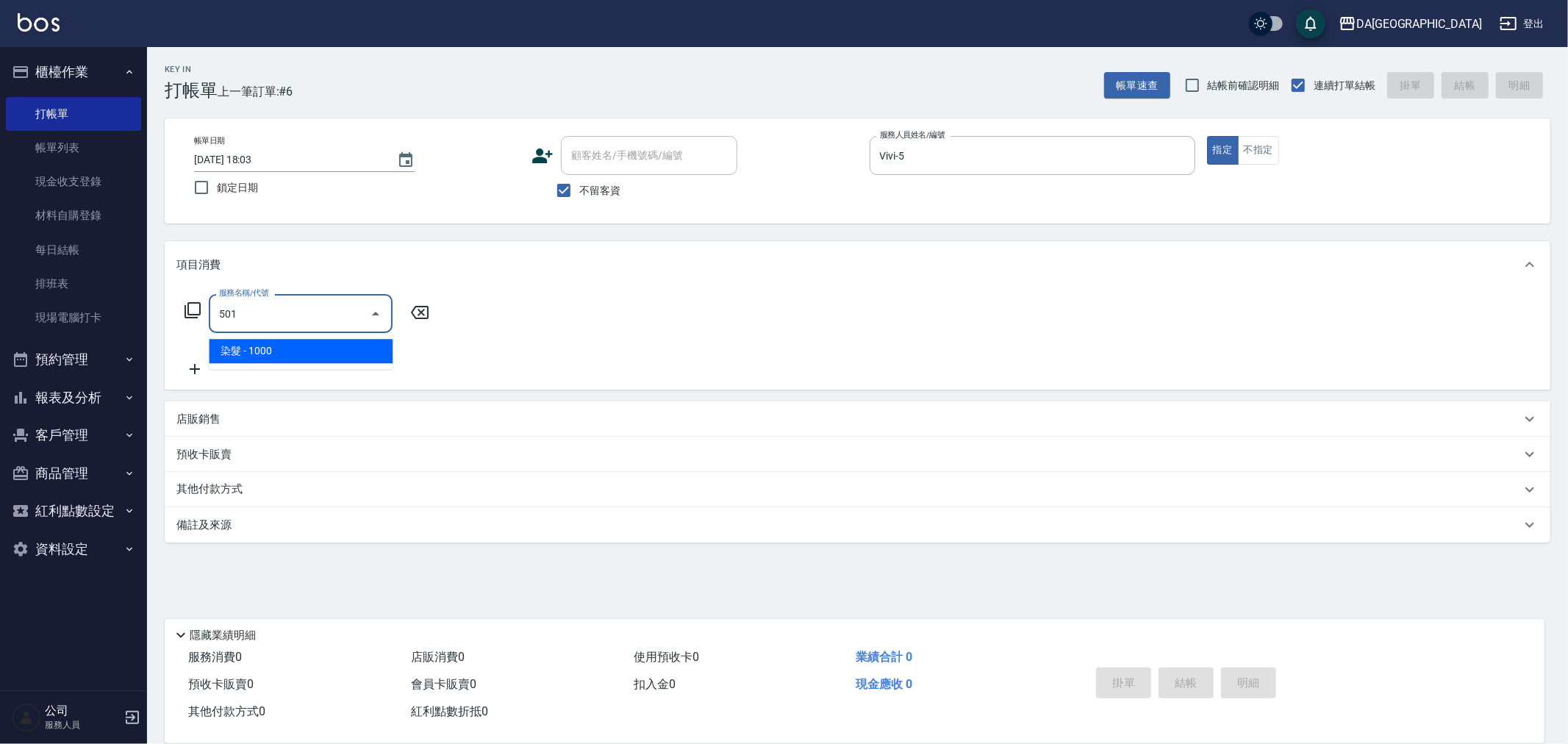
type input "染髮(501)"
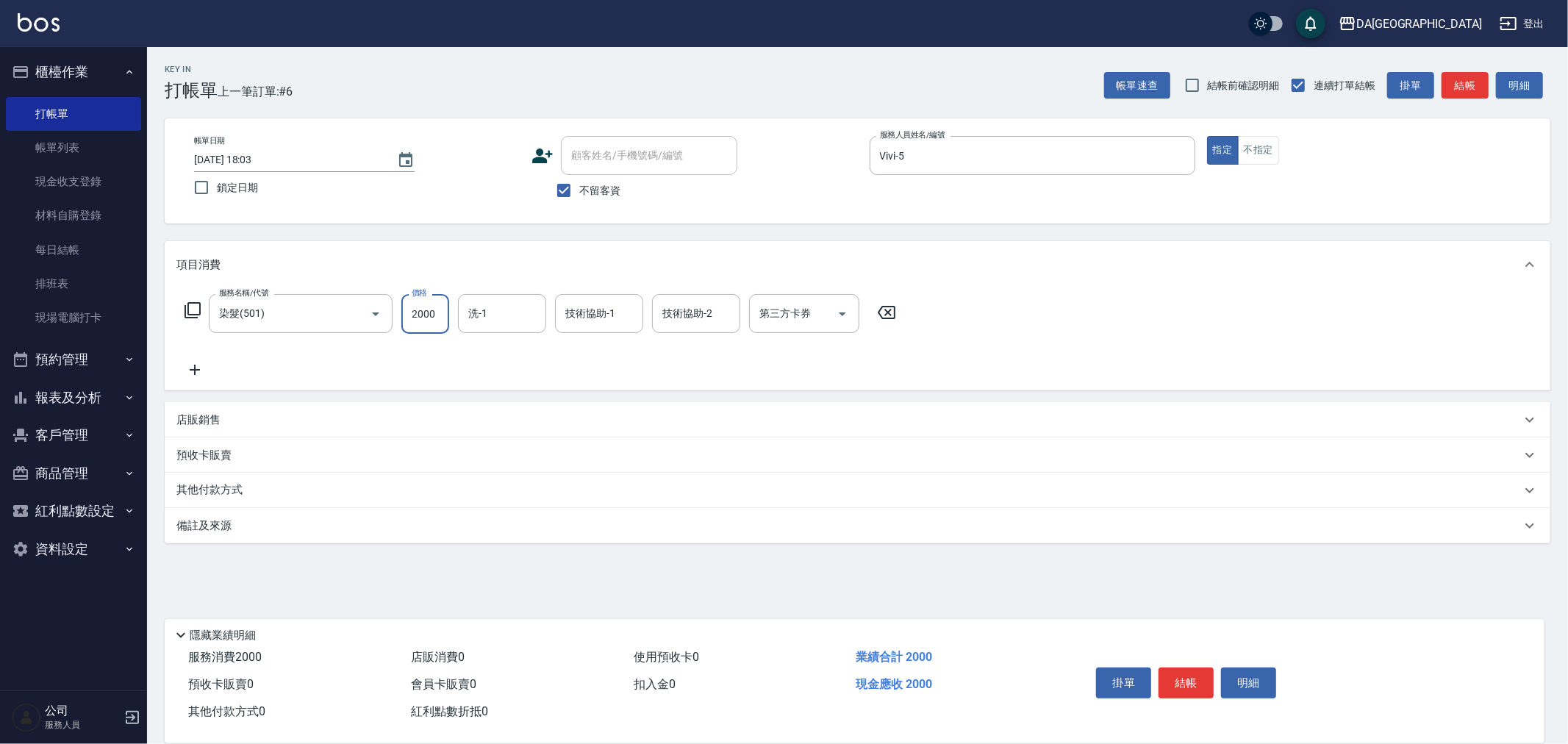
type input "2000"
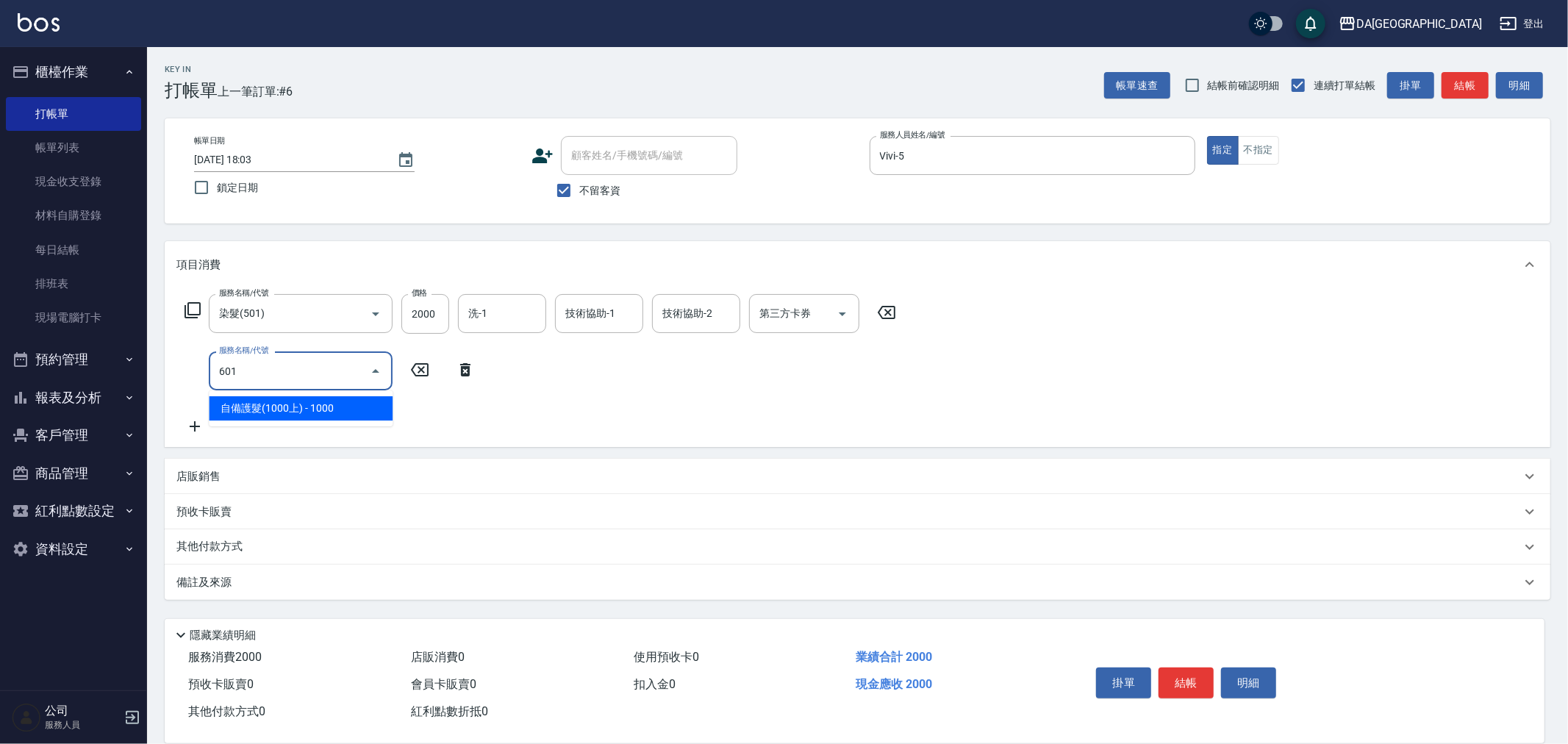
type input "自備護髮(1000上)(601)"
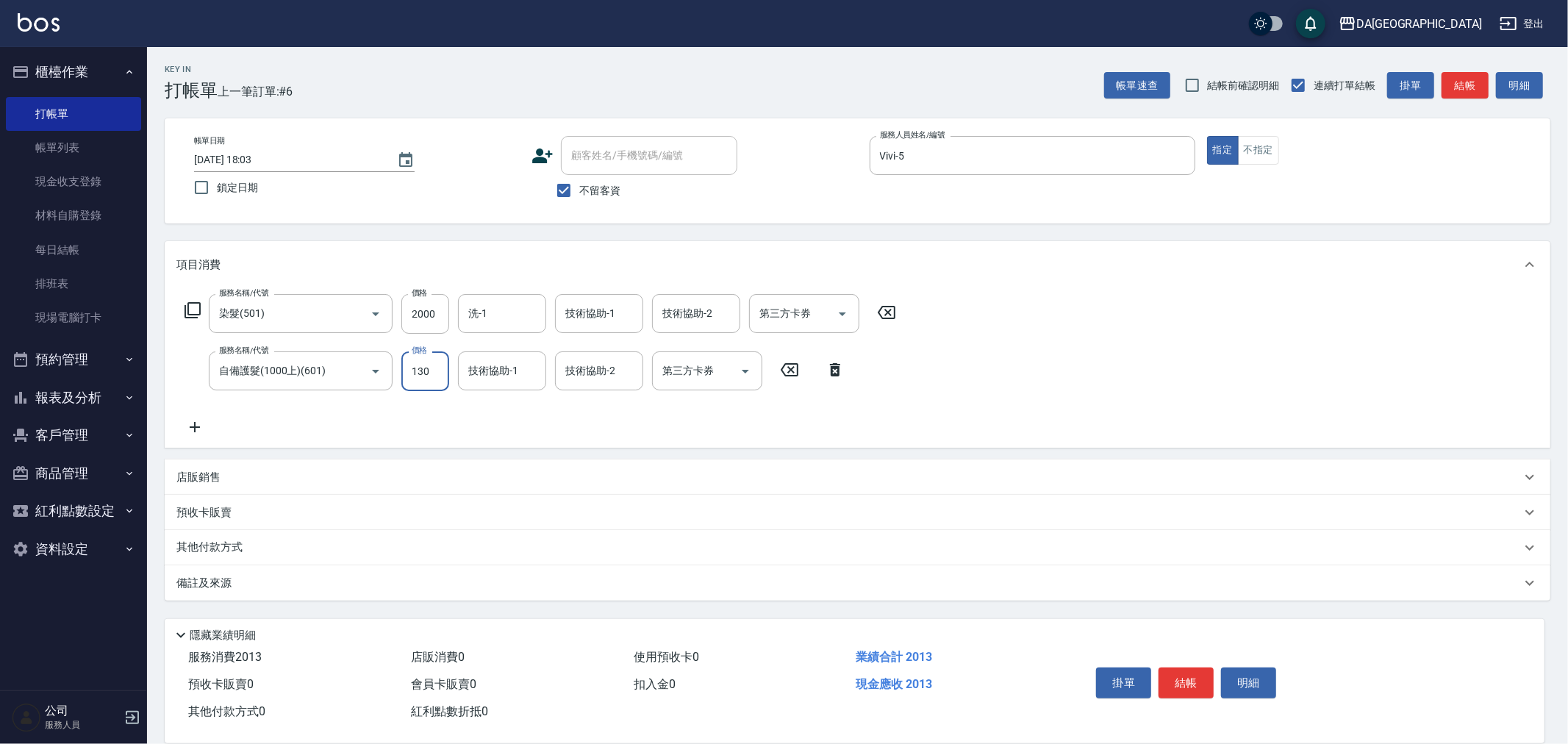
type input "1300"
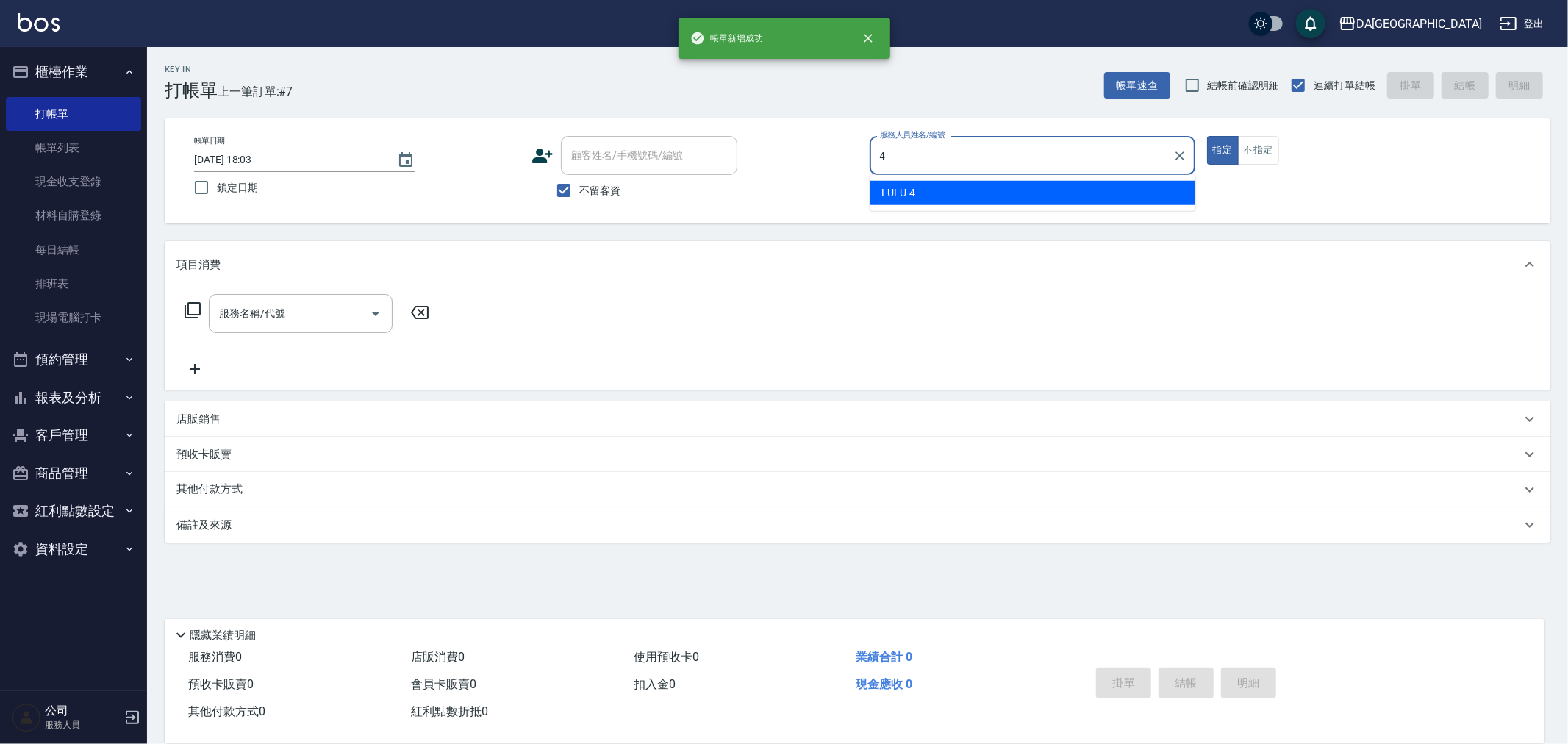
type input "LULU-4"
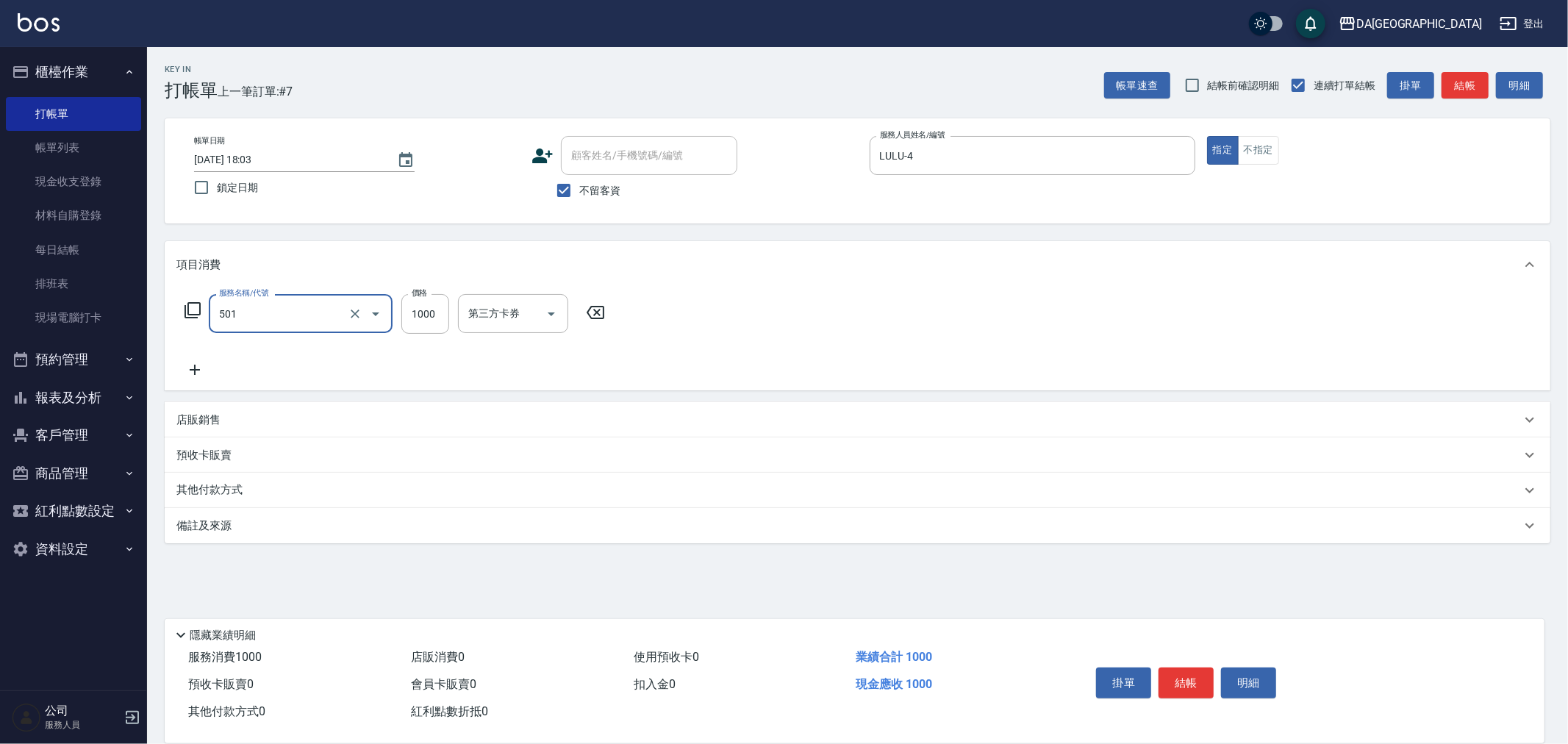
type input "染髮(501)"
type input "2000"
type input "[PERSON_NAME]-30"
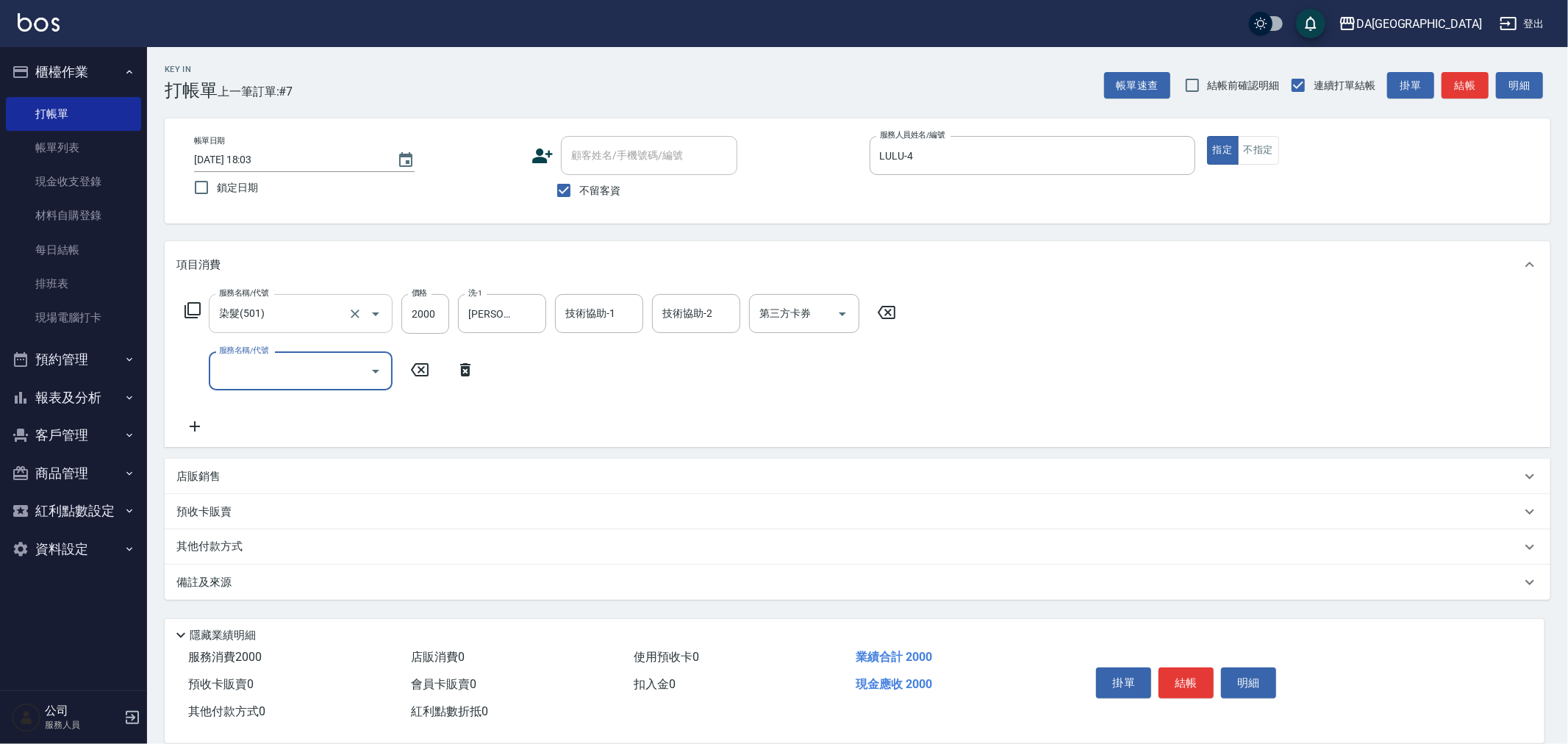
drag, startPoint x: 304, startPoint y: 305, endPoint x: 313, endPoint y: 310, distance: 10.3
click at [304, 305] on input "染髮(501)" at bounding box center [280, 314] width 130 height 25
type input "燙髮(301)"
type input "2000"
type input "[PERSON_NAME]-30"
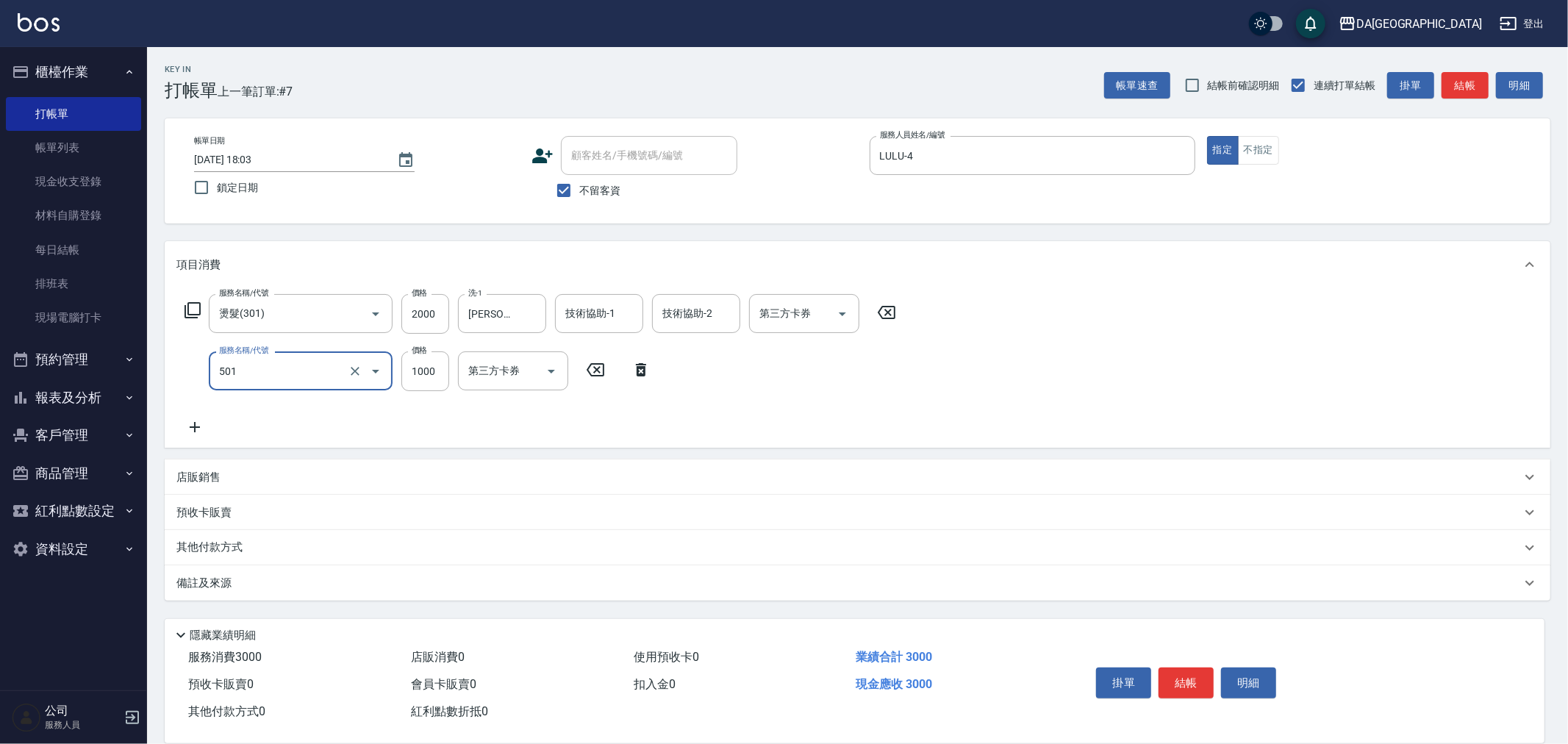
type input "染髮(501)"
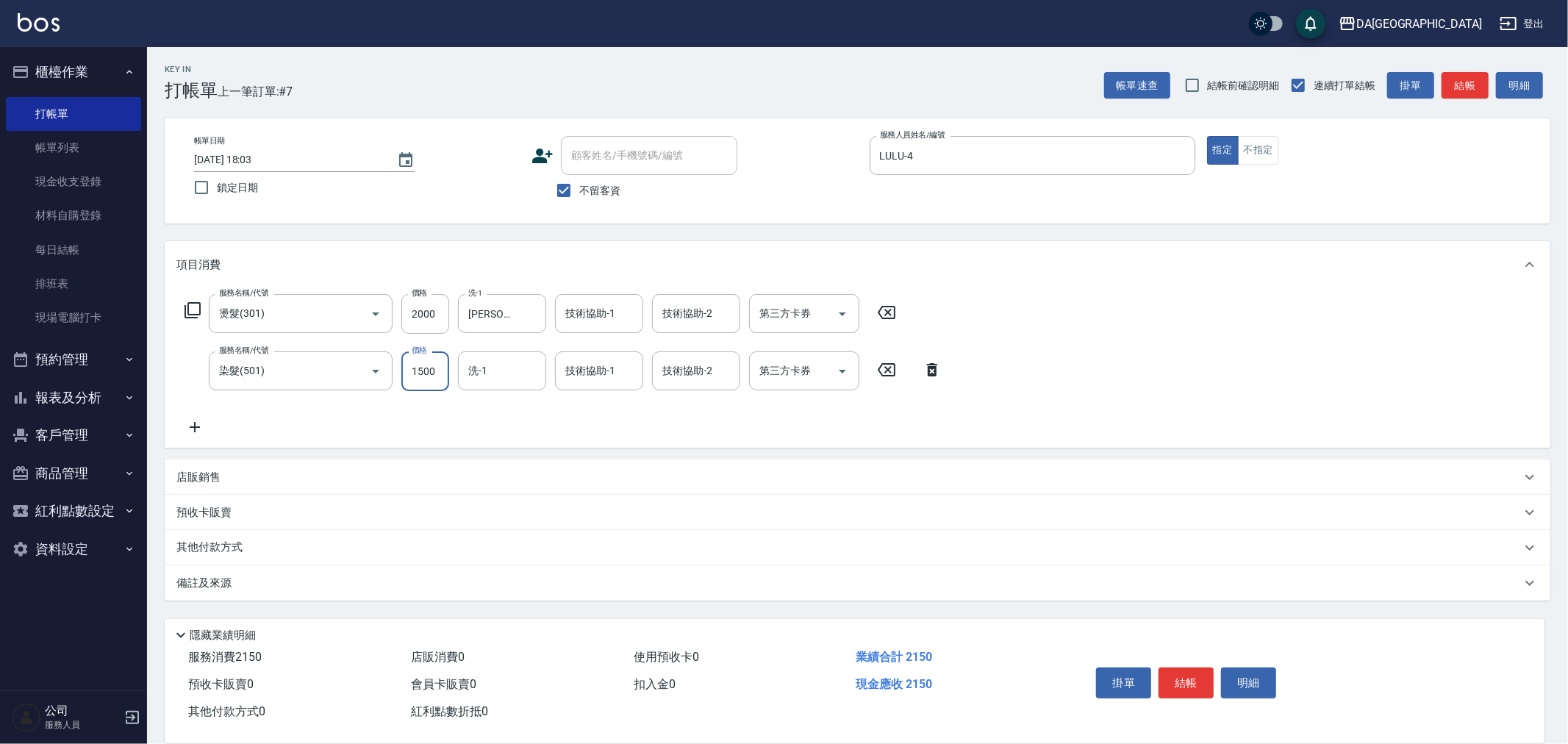
type input "1500"
type input "[PERSON_NAME]-30"
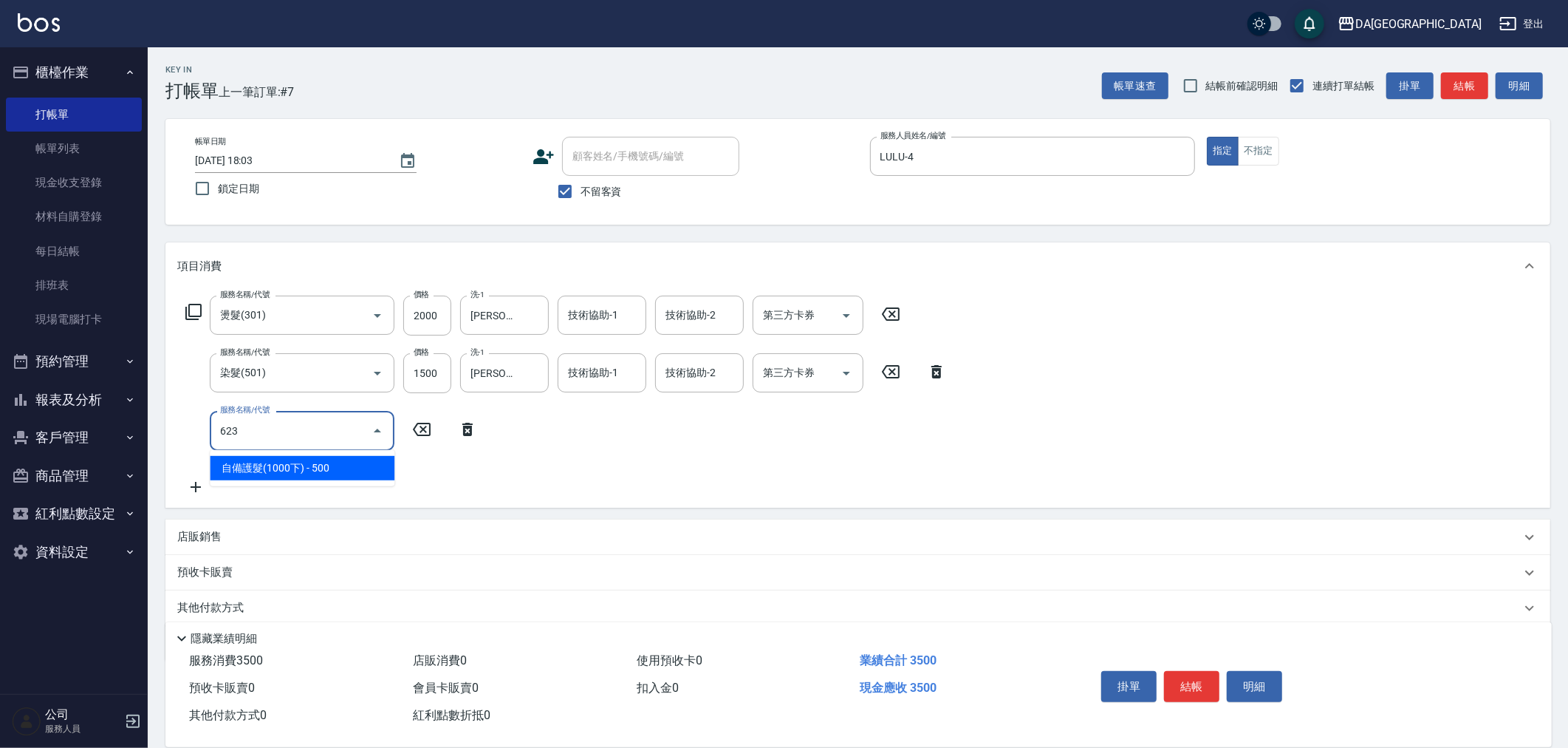
type input "自備護髮(1000下)(623)"
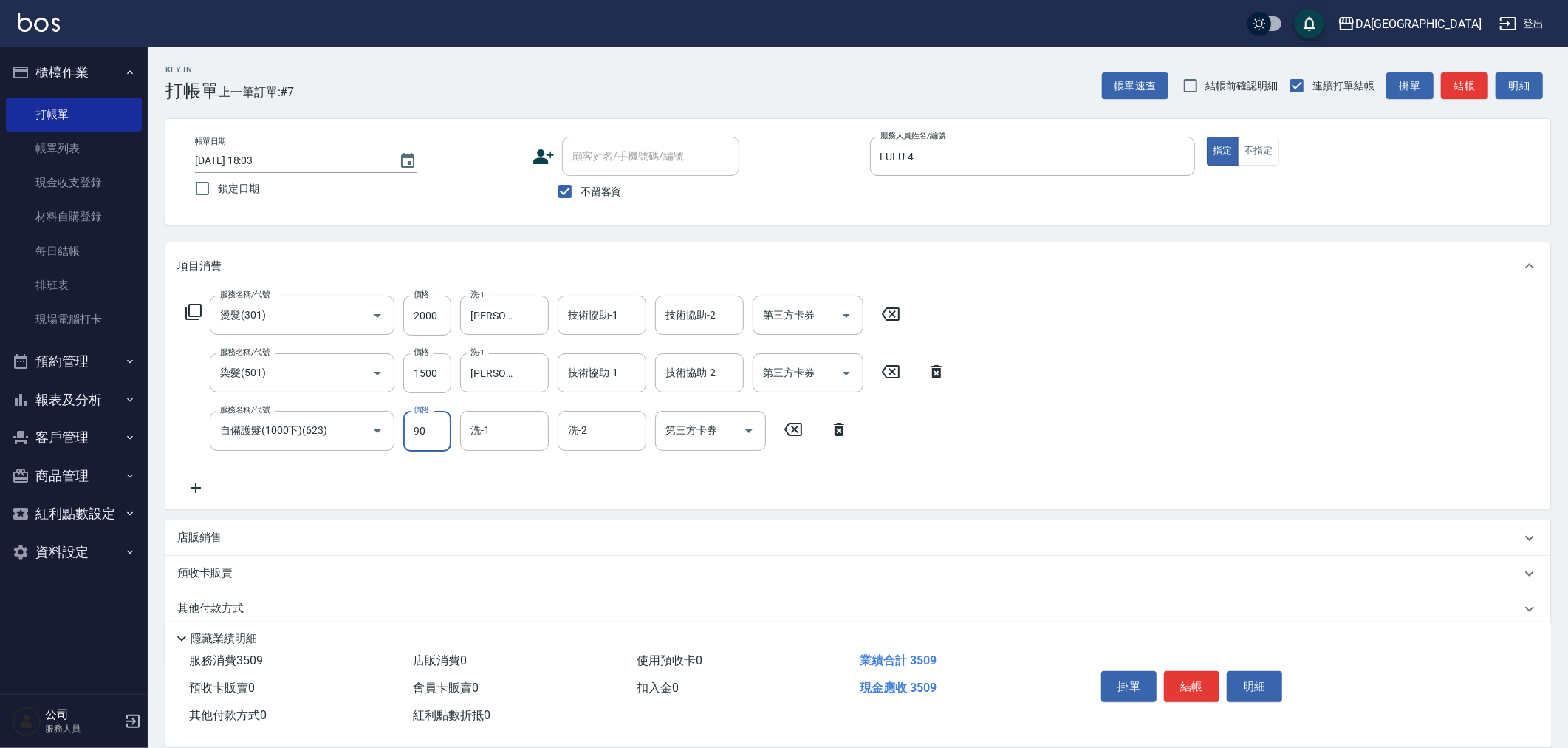
type input "900"
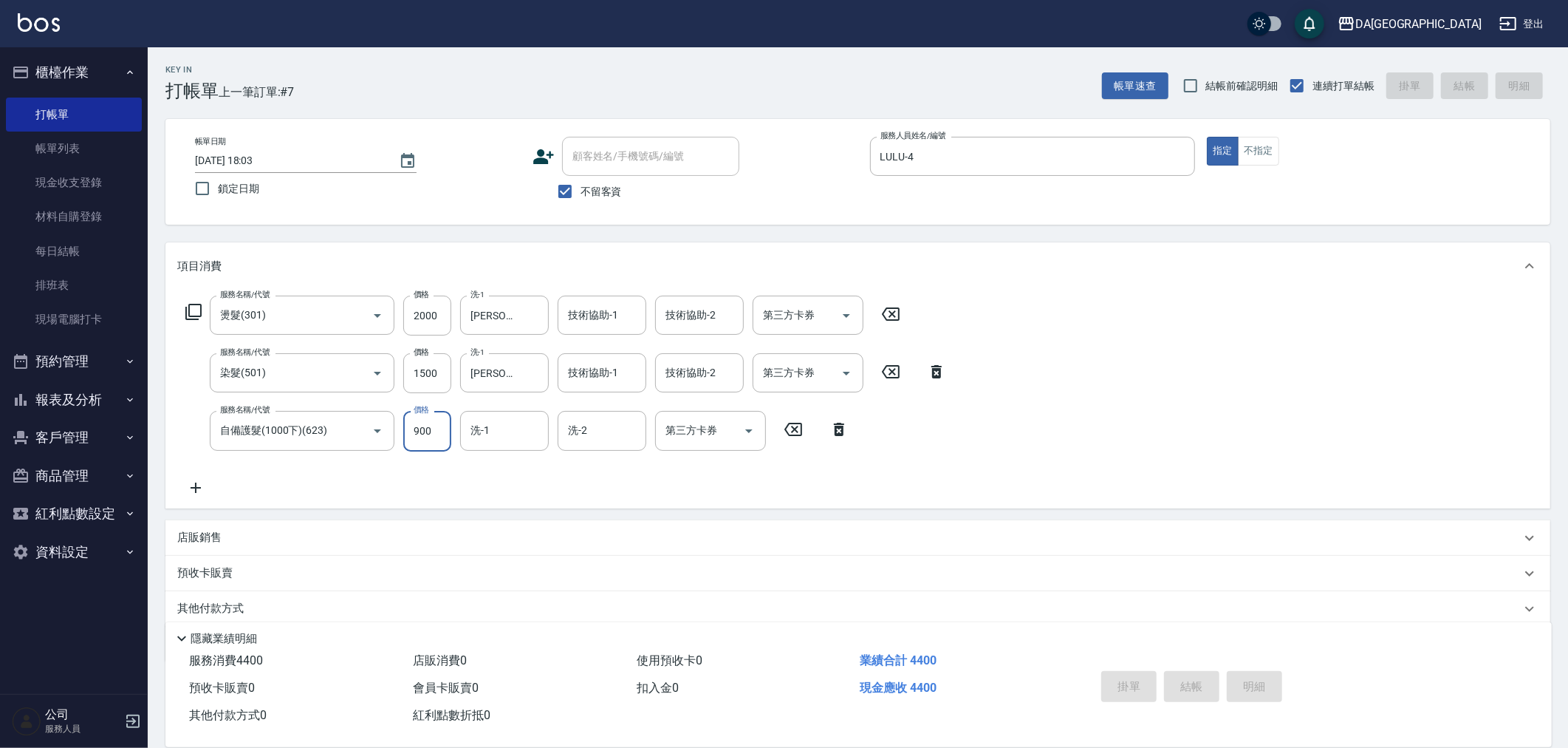
type input "[DATE] 18:04"
